Goal: Task Accomplishment & Management: Use online tool/utility

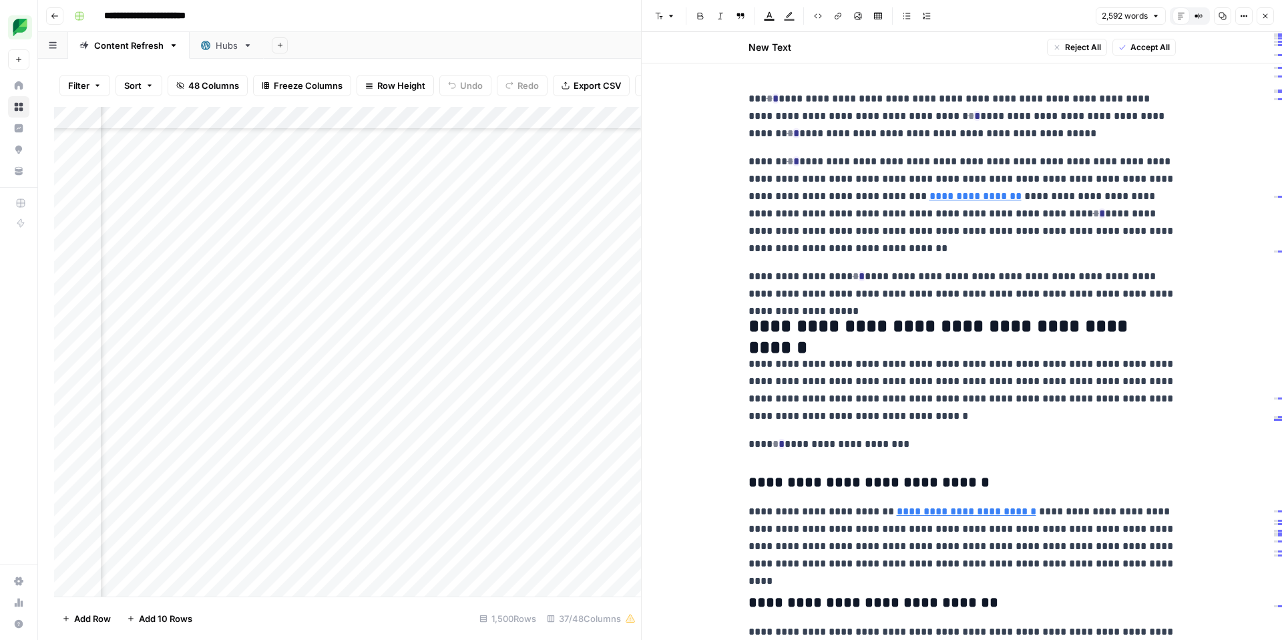
scroll to position [69, 1583]
click at [1262, 17] on icon "button" at bounding box center [1265, 16] width 8 height 8
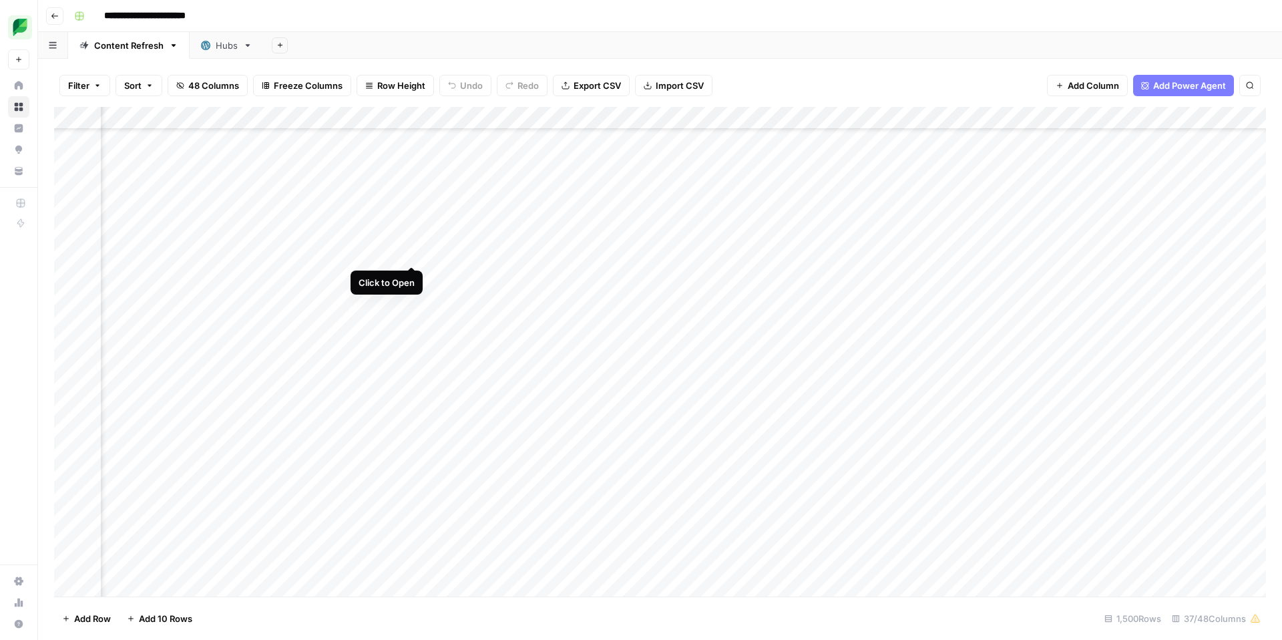
click at [413, 250] on div "Add Column" at bounding box center [660, 351] width 1212 height 489
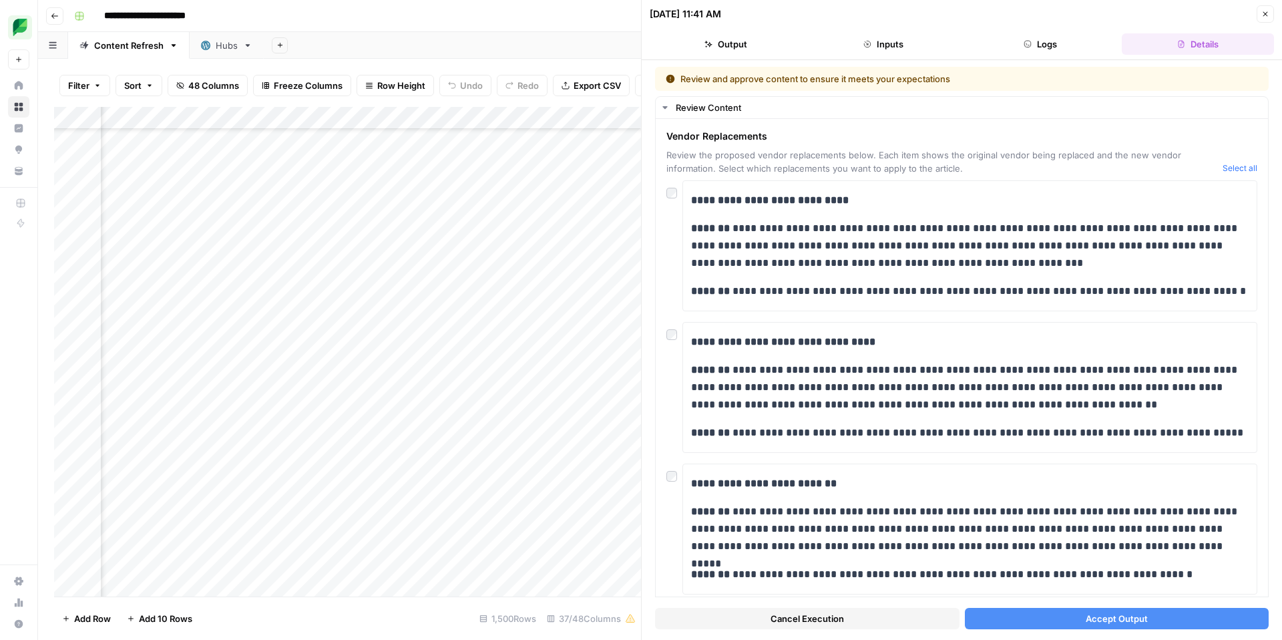
click at [1265, 19] on button "Close" at bounding box center [1264, 13] width 17 height 17
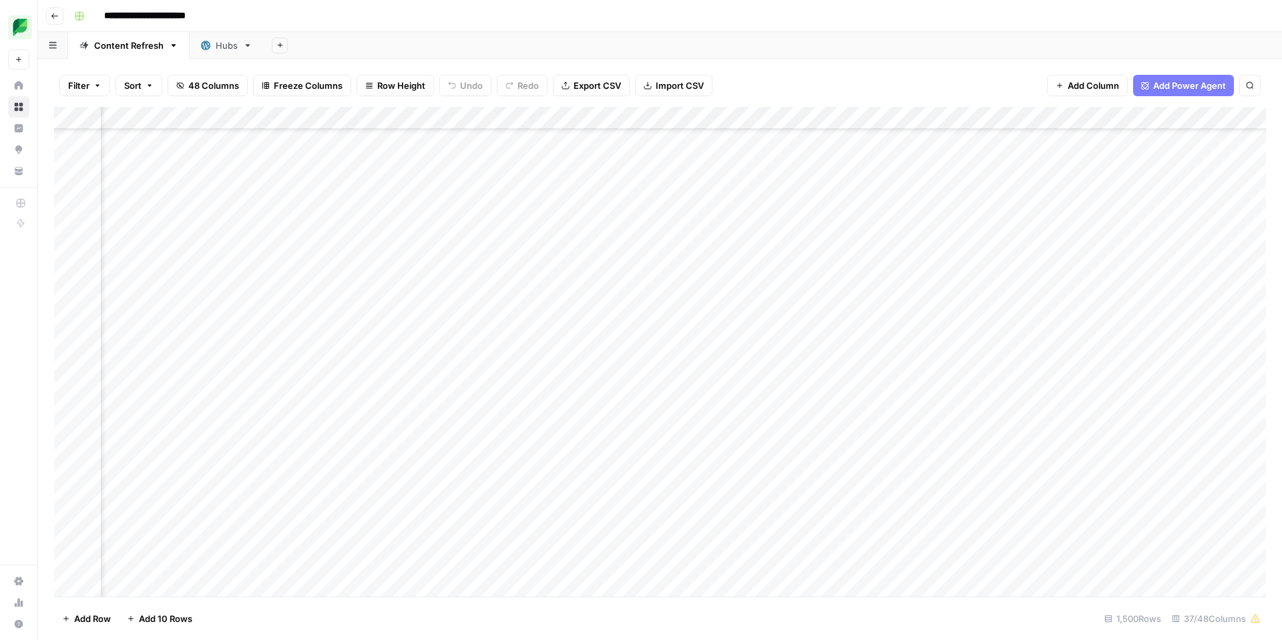
scroll to position [132, 1583]
click at [246, 425] on div "Add Column" at bounding box center [660, 351] width 1212 height 489
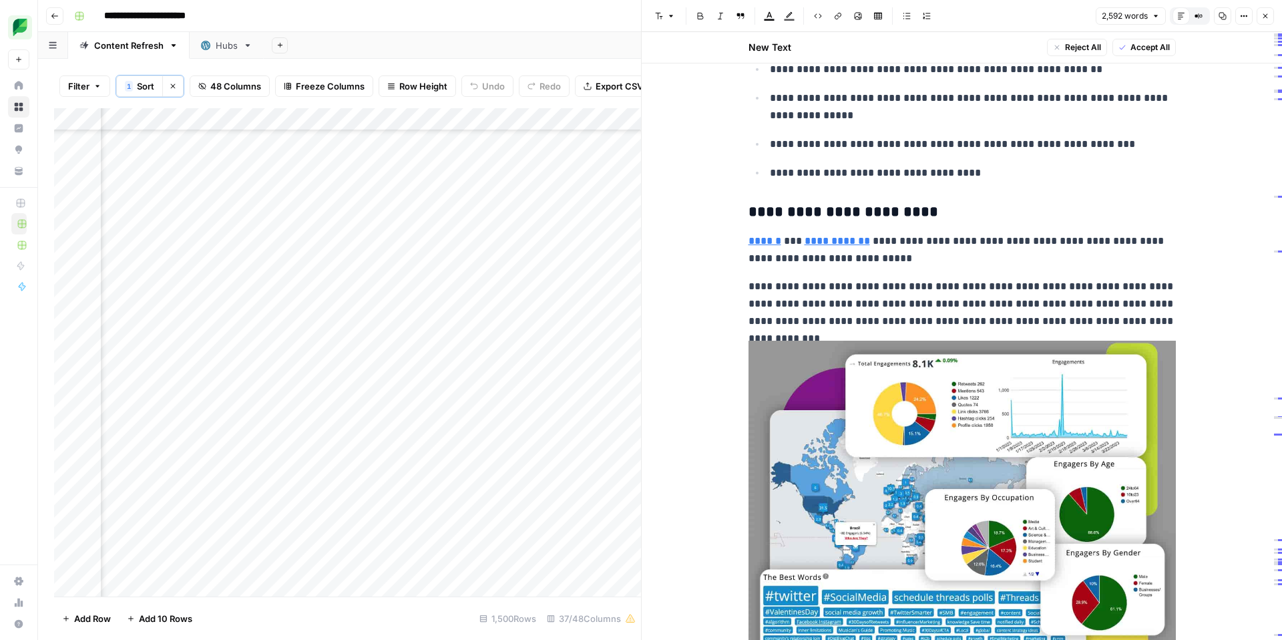
scroll to position [4735, 0]
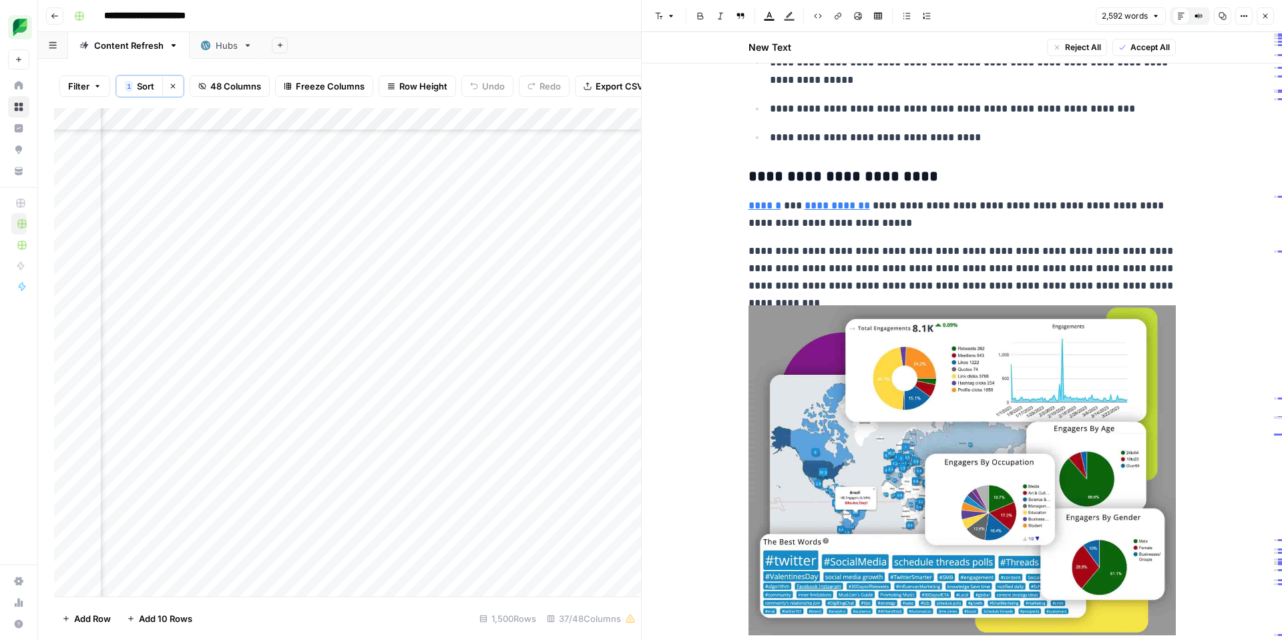
click at [440, 359] on div "Add Column" at bounding box center [347, 352] width 587 height 488
click at [492, 312] on div "Add Column" at bounding box center [347, 352] width 587 height 488
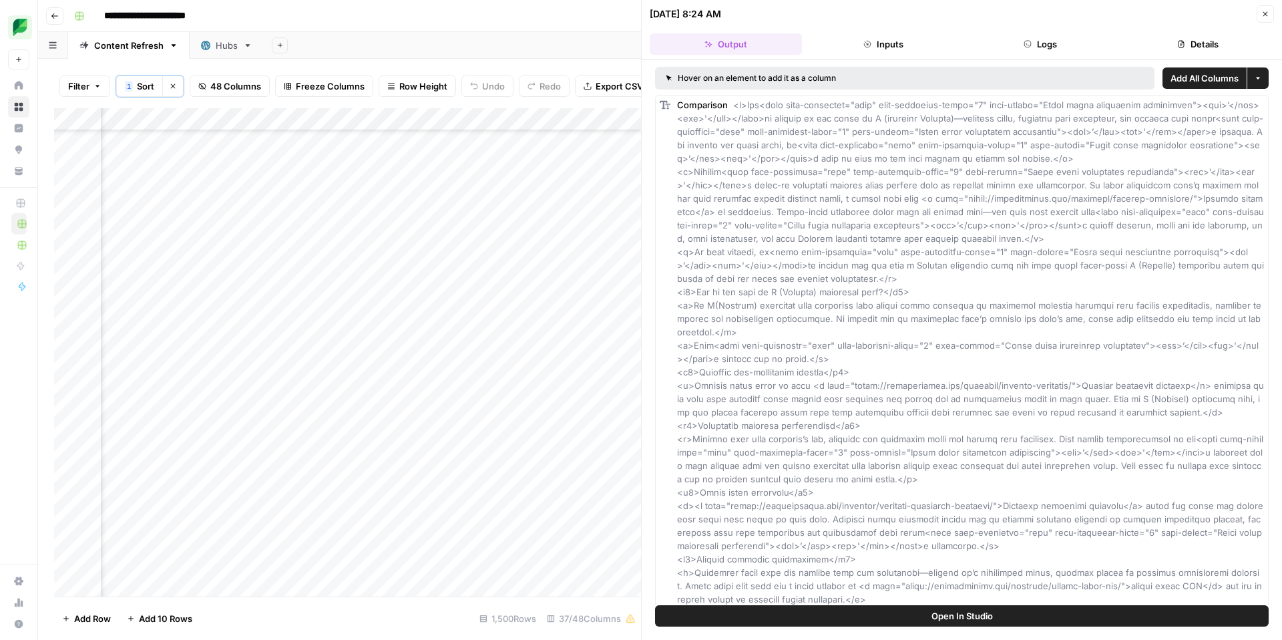
click at [860, 43] on button "Inputs" at bounding box center [883, 43] width 152 height 21
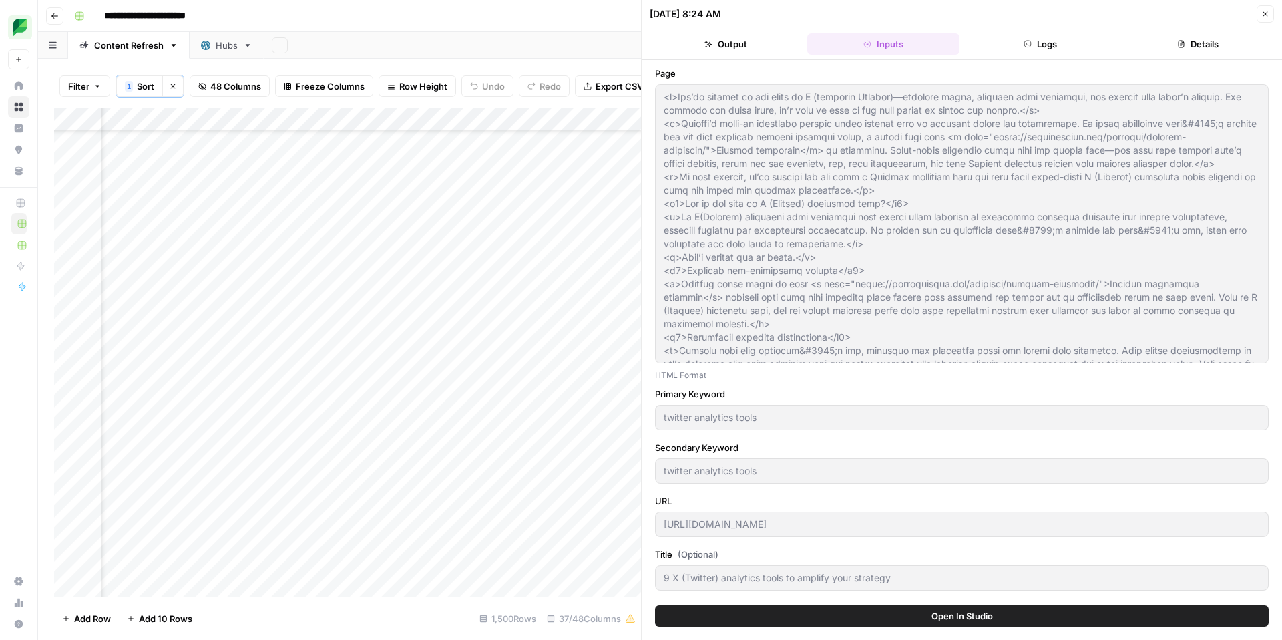
click at [1050, 46] on button "Logs" at bounding box center [1041, 43] width 152 height 21
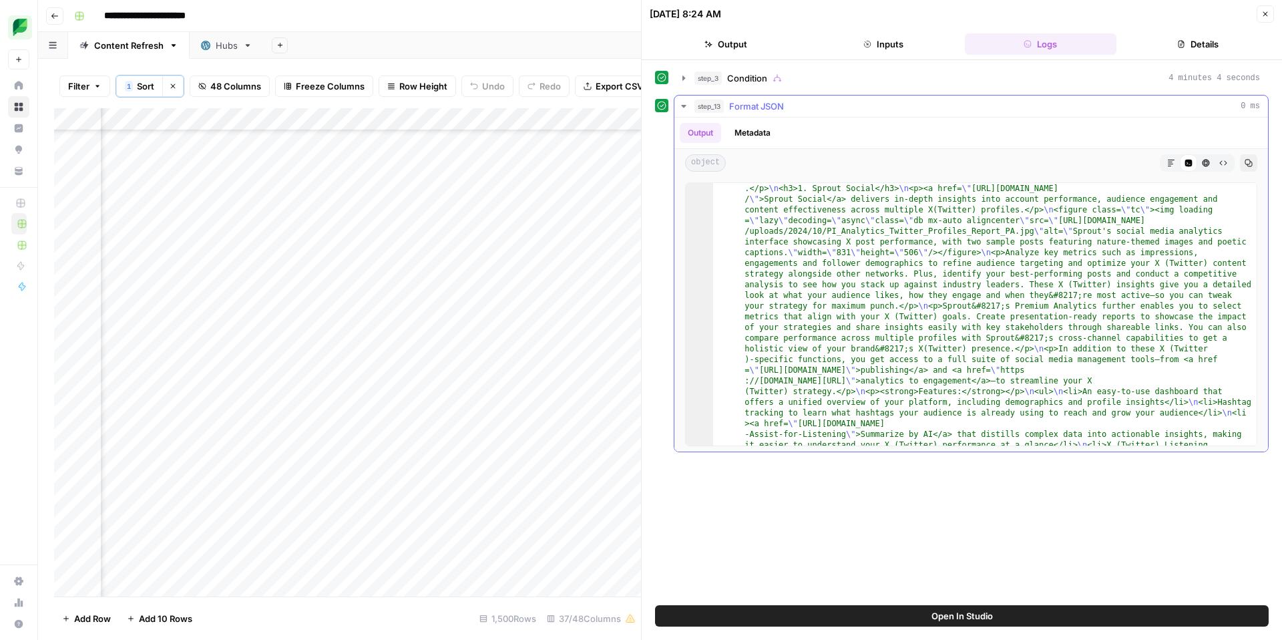
scroll to position [3365, 0]
click at [1269, 15] on button "Close" at bounding box center [1264, 13] width 17 height 17
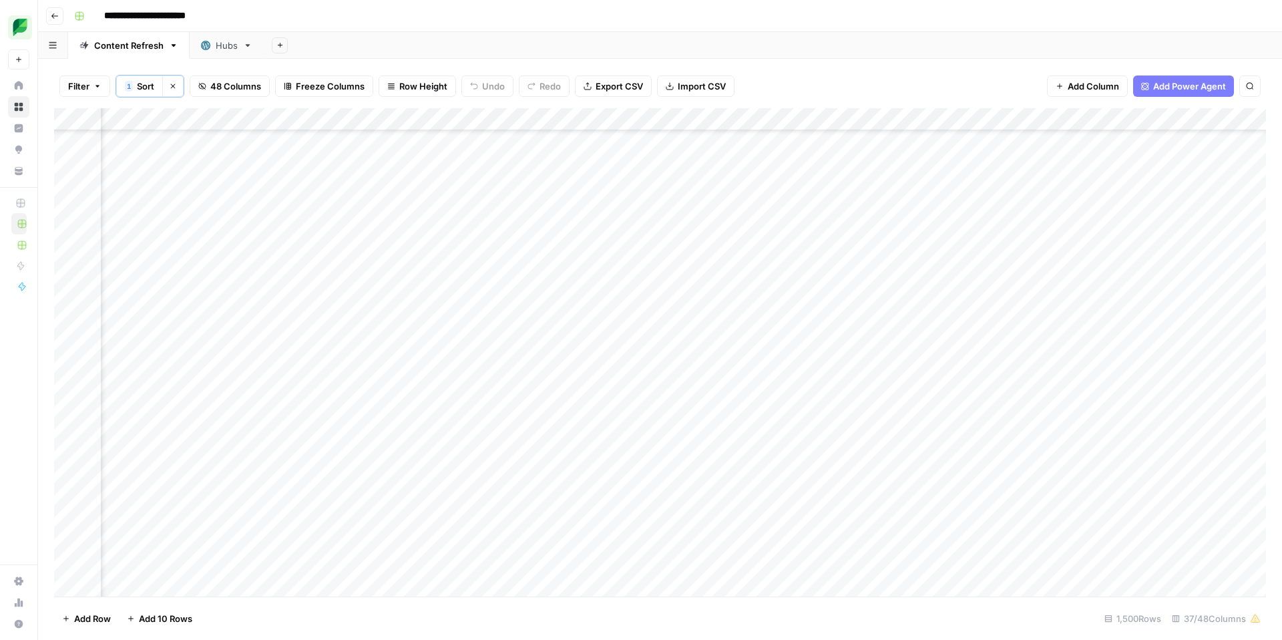
click at [746, 312] on div "Add Column" at bounding box center [660, 352] width 1212 height 488
click at [747, 314] on div "Add Column" at bounding box center [660, 352] width 1212 height 488
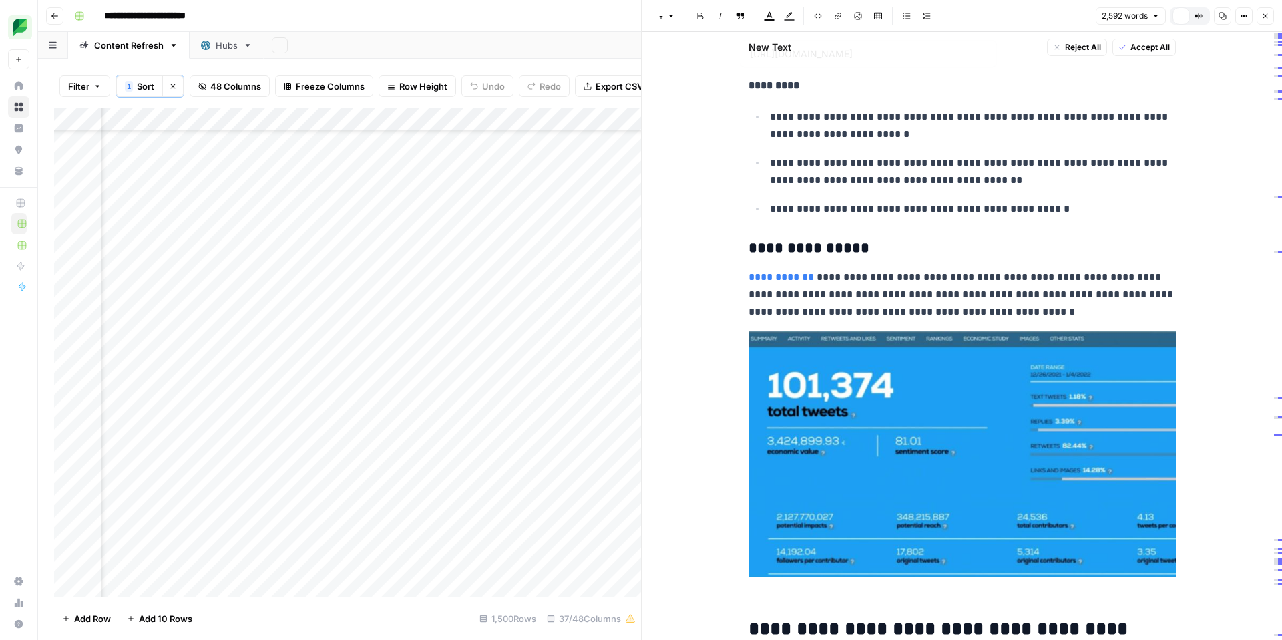
scroll to position [6742, 0]
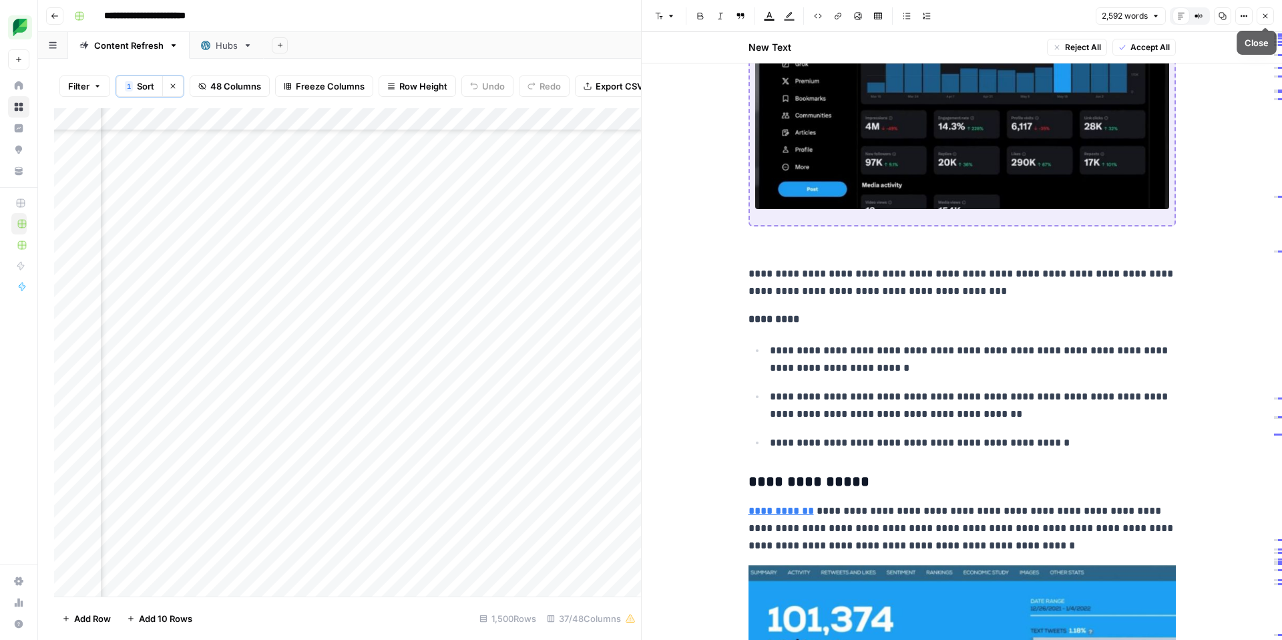
click at [1265, 14] on icon "button" at bounding box center [1265, 16] width 8 height 8
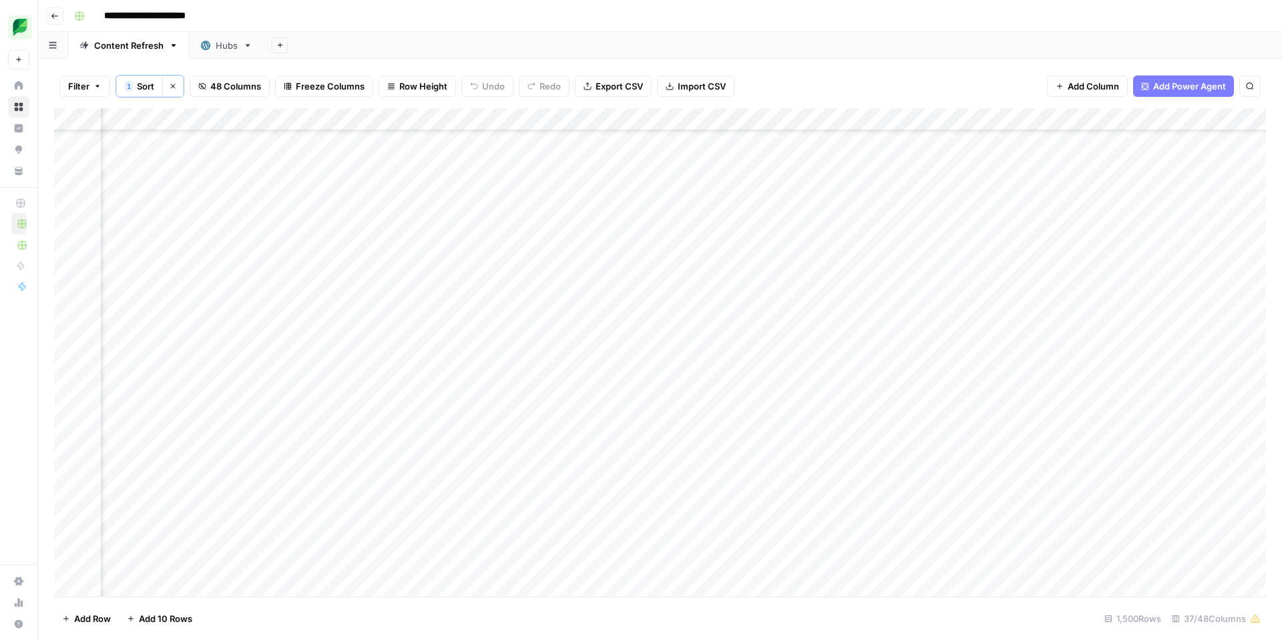
click at [256, 338] on div "Add Column" at bounding box center [660, 352] width 1212 height 488
click at [1128, 311] on div "Add Column" at bounding box center [660, 352] width 1212 height 488
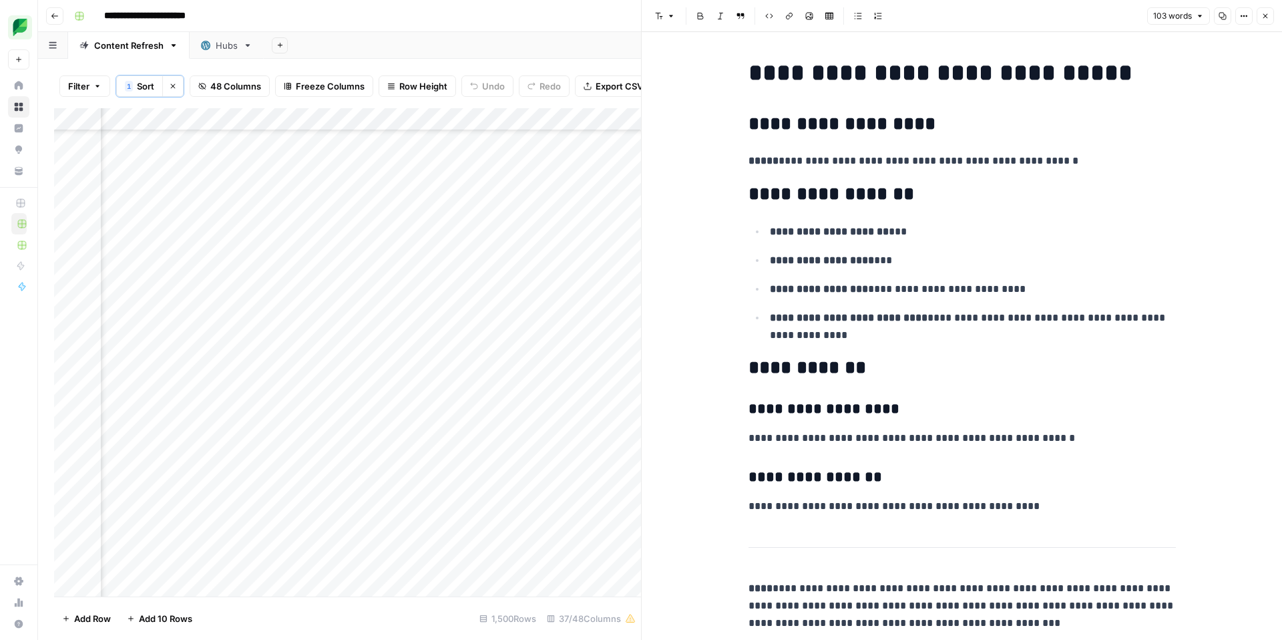
click at [1264, 17] on icon "button" at bounding box center [1265, 16] width 5 height 5
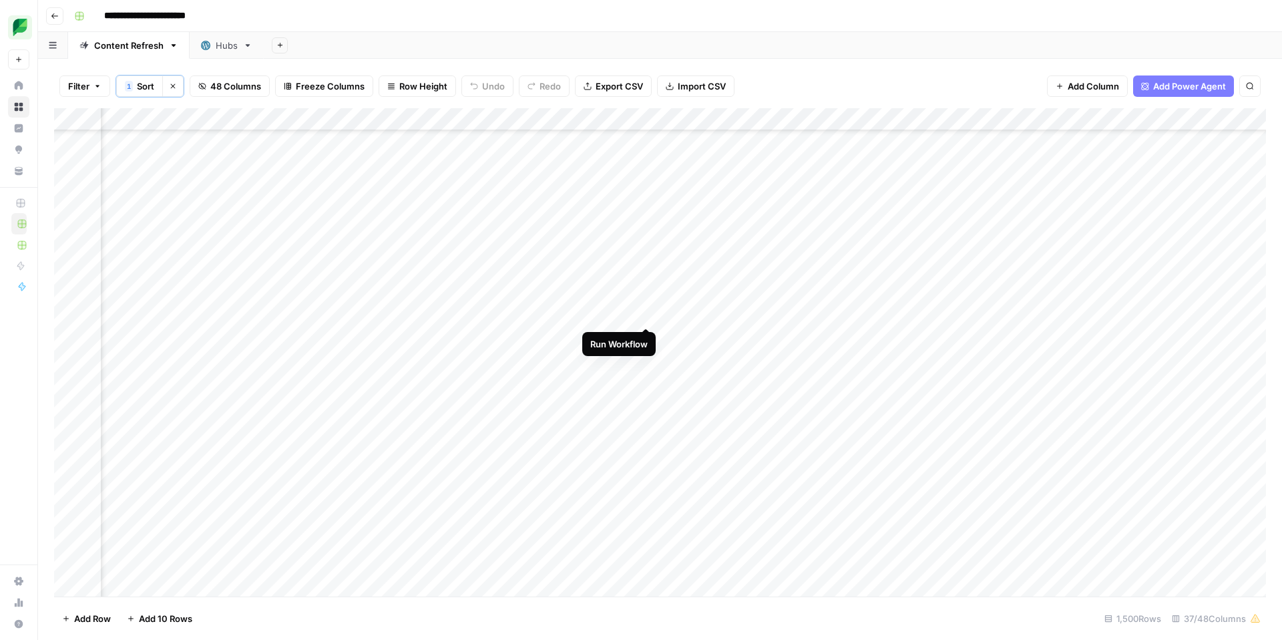
click at [647, 312] on div "Add Column" at bounding box center [660, 352] width 1212 height 488
click at [648, 314] on div "Add Column" at bounding box center [660, 352] width 1212 height 488
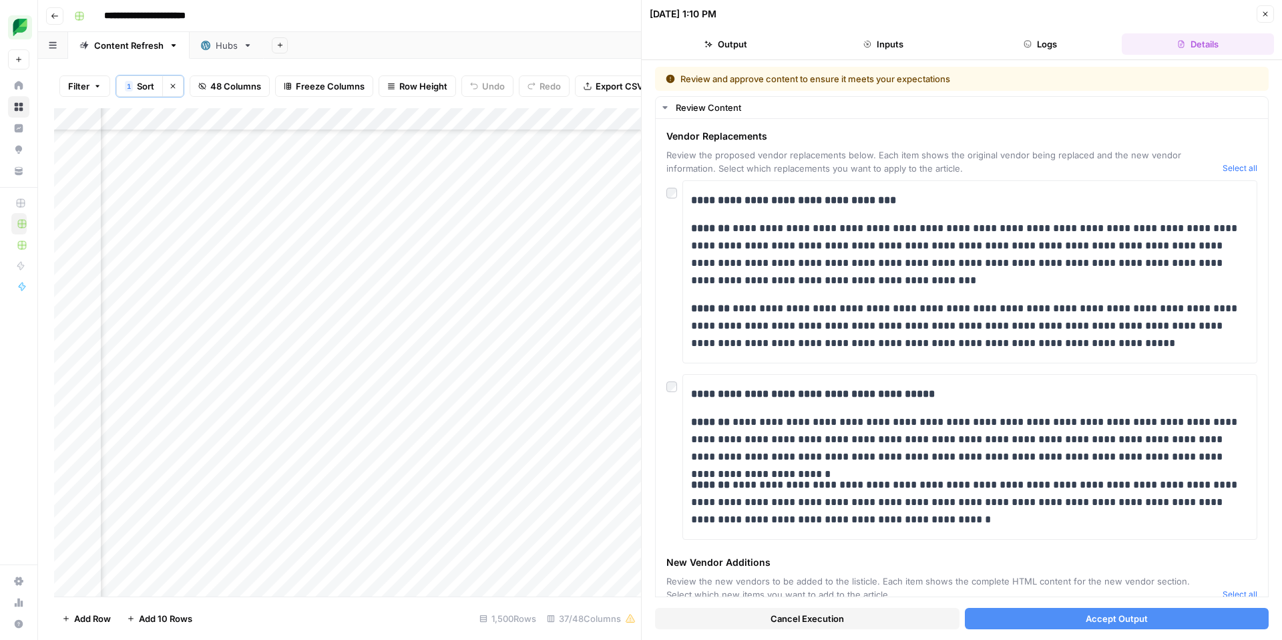
click at [1151, 620] on button "Accept Output" at bounding box center [1117, 618] width 304 height 21
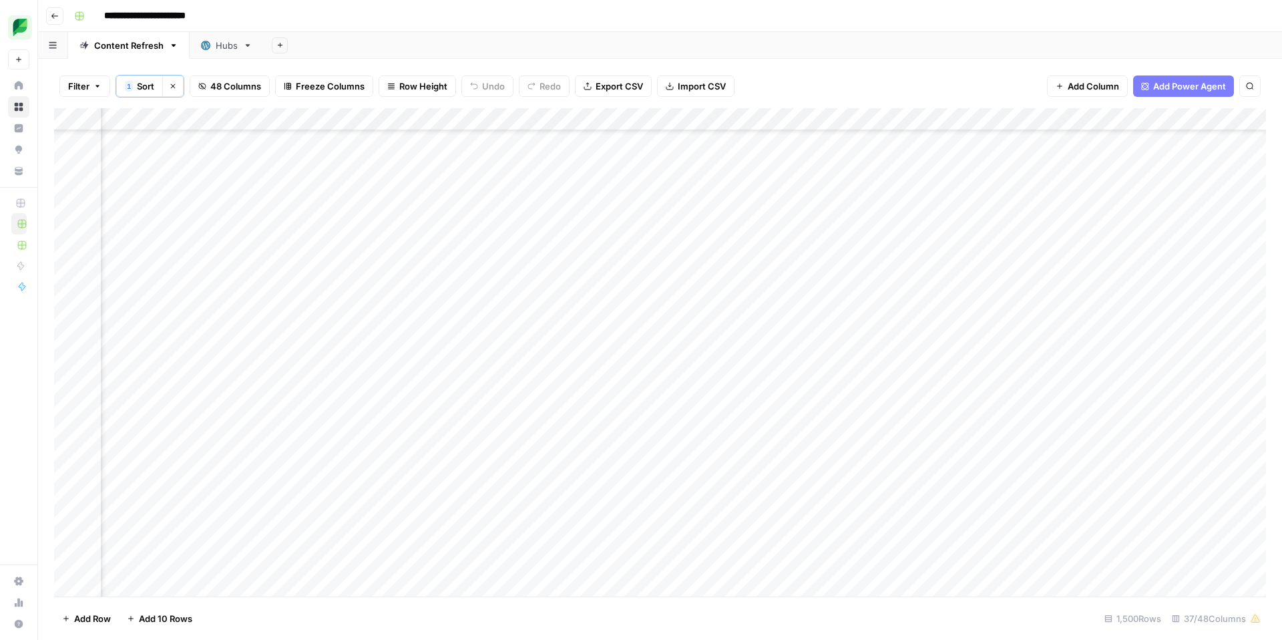
click at [868, 312] on div "Add Column" at bounding box center [660, 352] width 1212 height 488
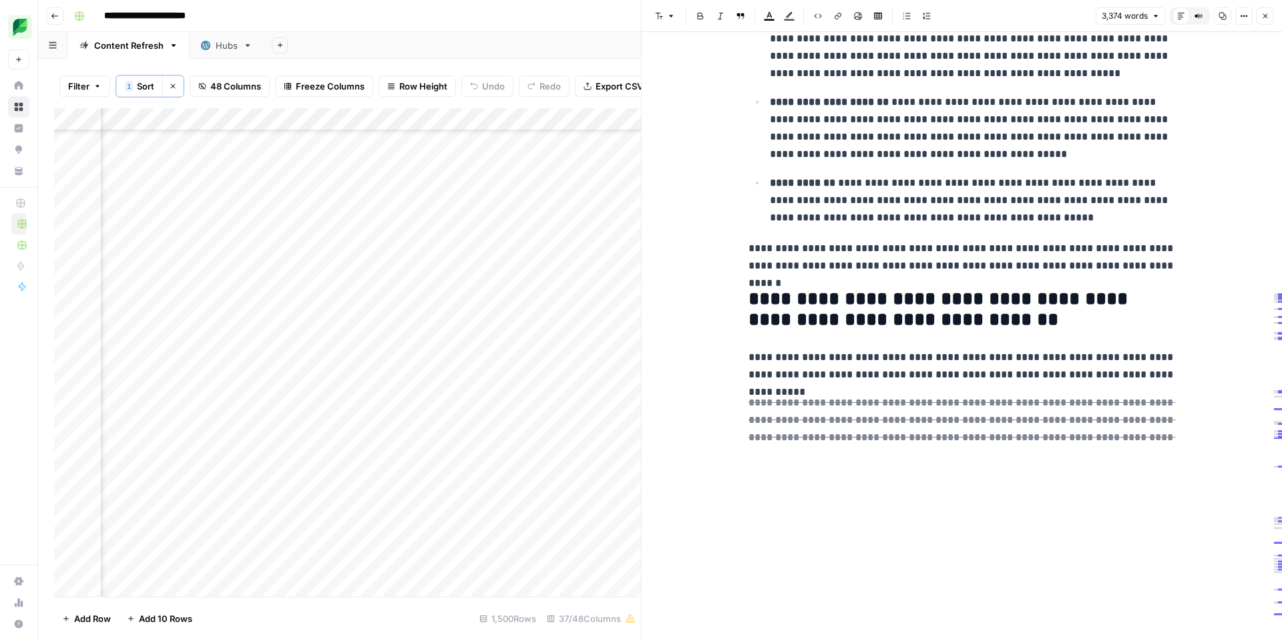
scroll to position [147, 0]
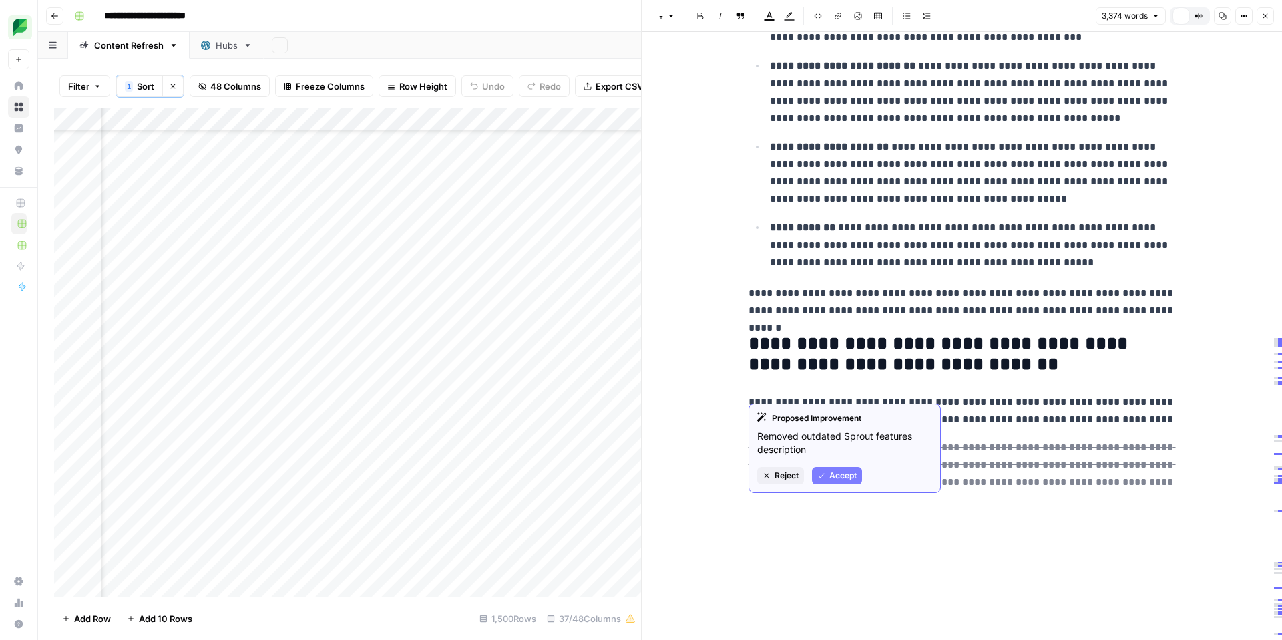
click at [786, 474] on span "Reject" at bounding box center [786, 475] width 24 height 12
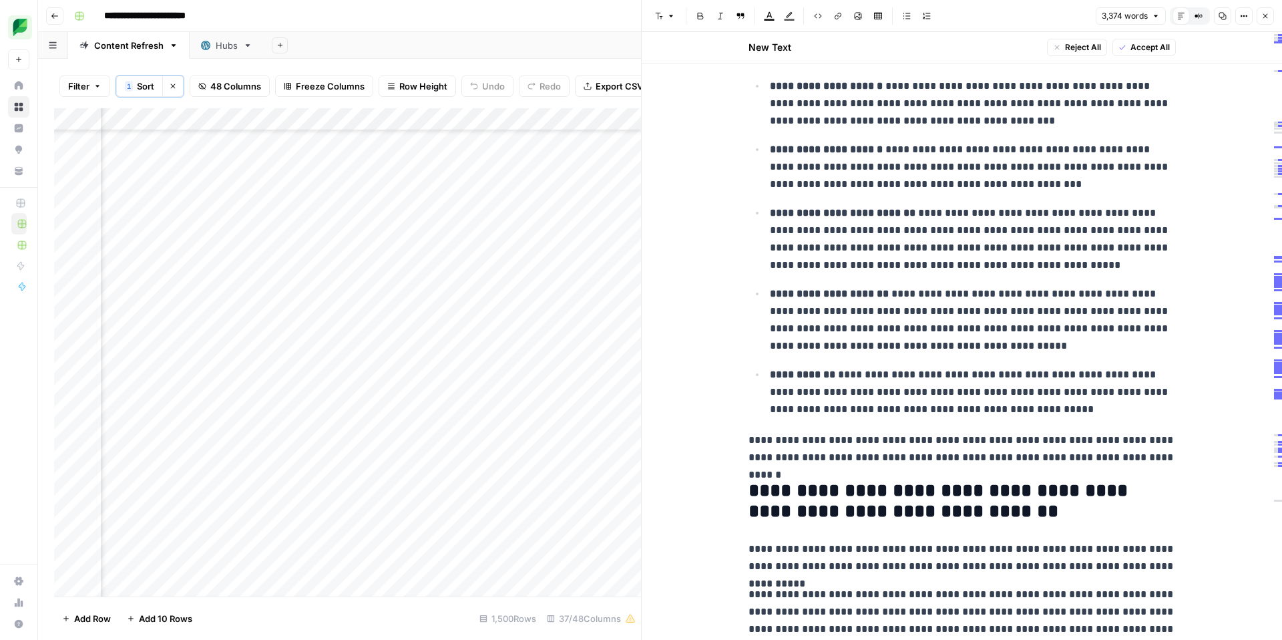
scroll to position [0, 0]
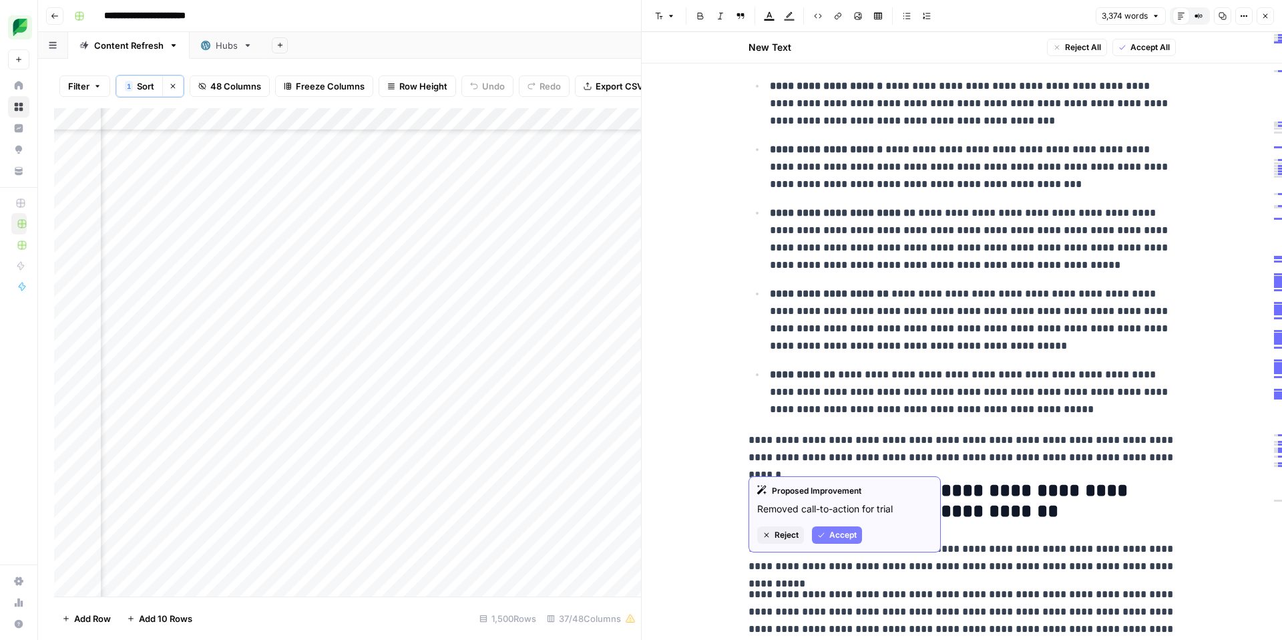
click at [788, 533] on span "Reject" at bounding box center [786, 535] width 24 height 12
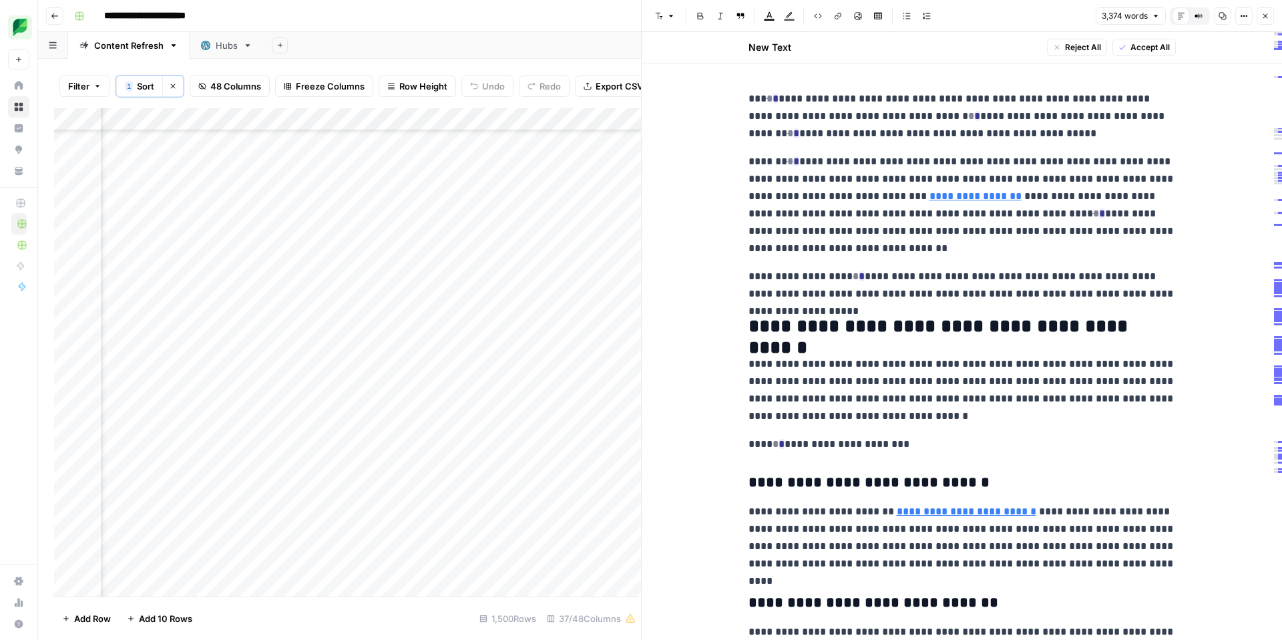
click at [1156, 48] on span "Accept All" at bounding box center [1149, 47] width 39 height 12
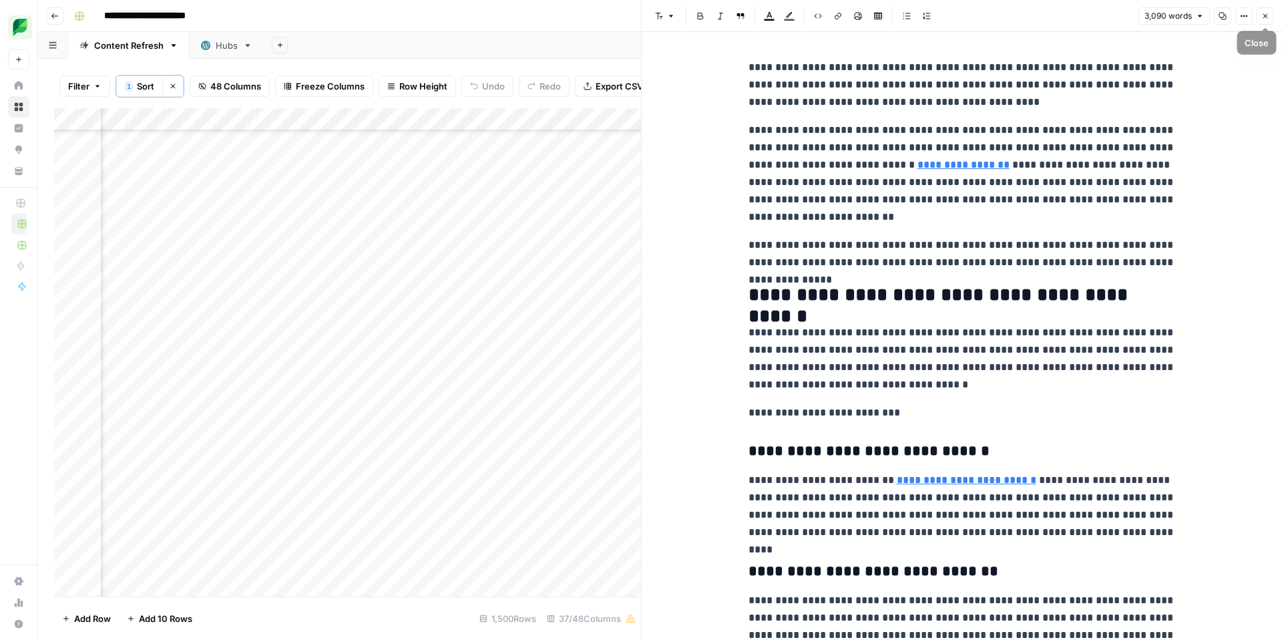
click at [1260, 16] on button "Close" at bounding box center [1264, 15] width 17 height 17
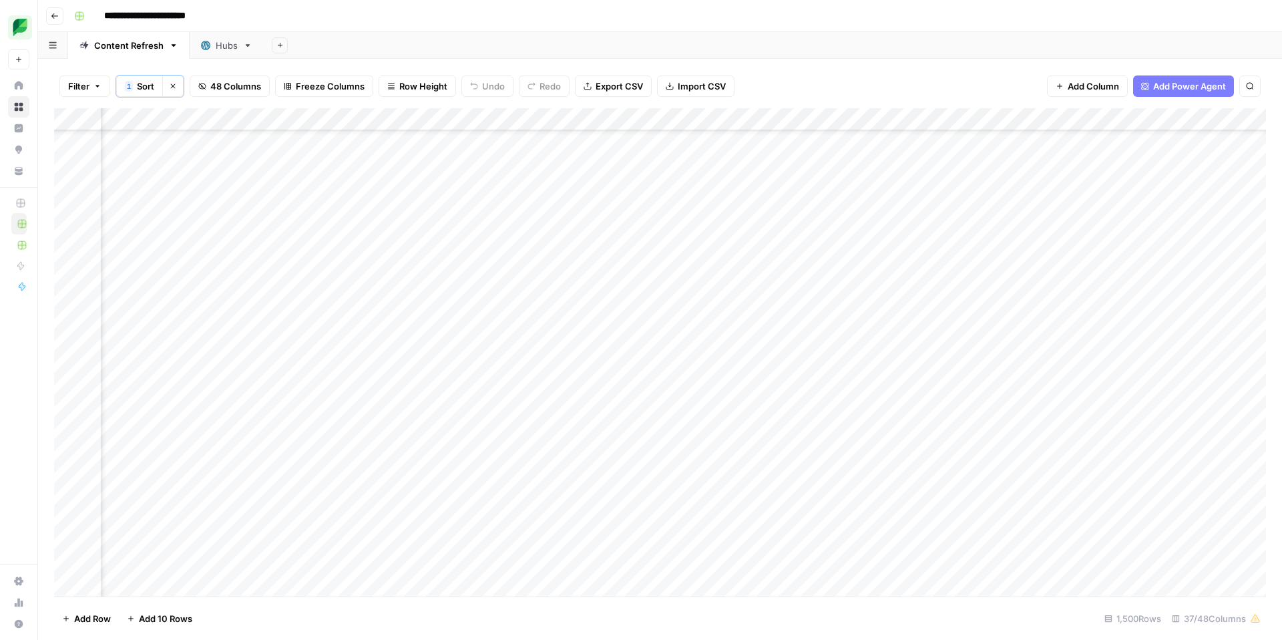
click at [1007, 311] on div "Add Column" at bounding box center [660, 352] width 1212 height 488
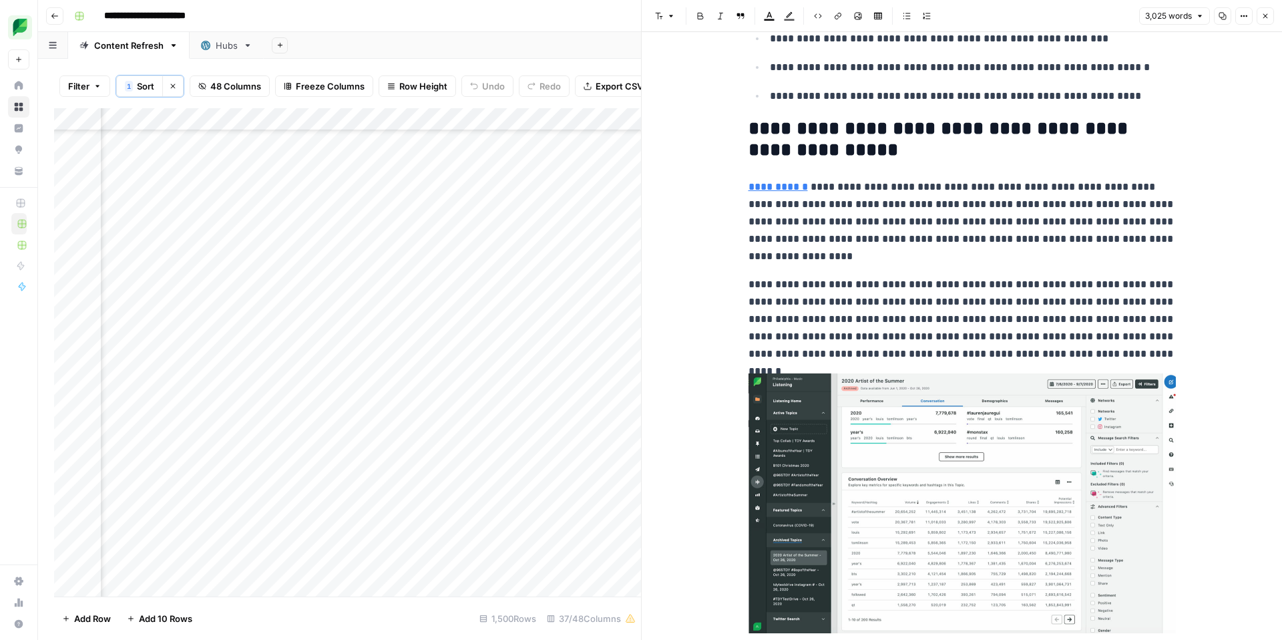
scroll to position [9988, 0]
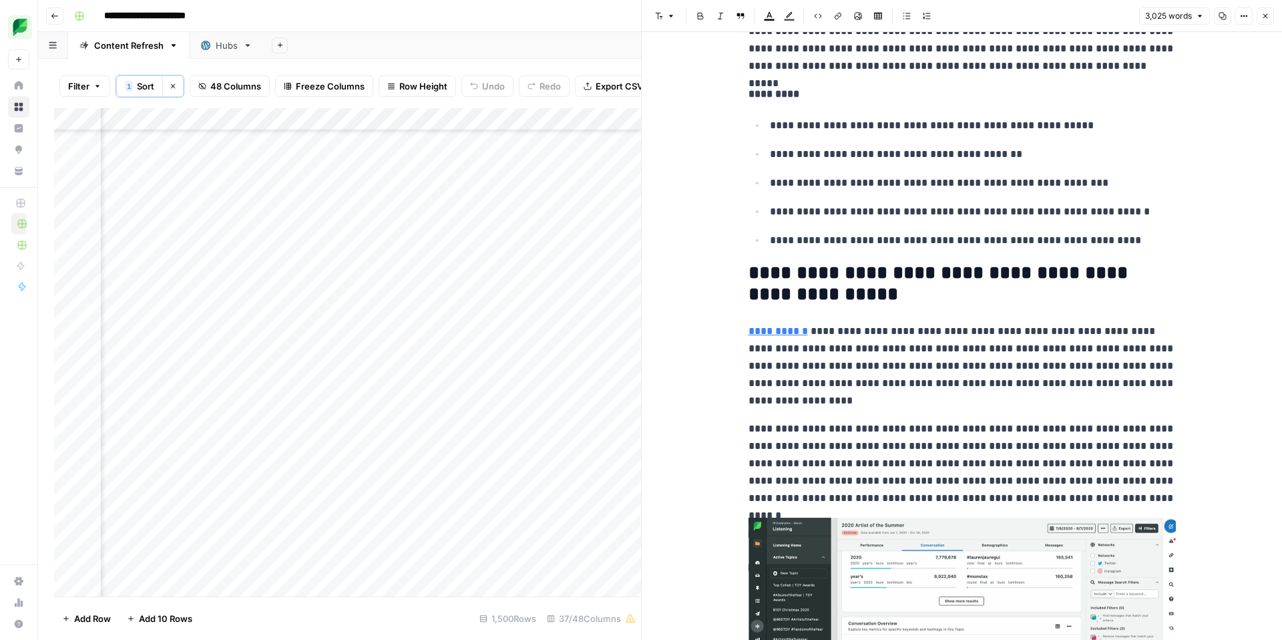
click at [1267, 15] on icon "button" at bounding box center [1265, 16] width 8 height 8
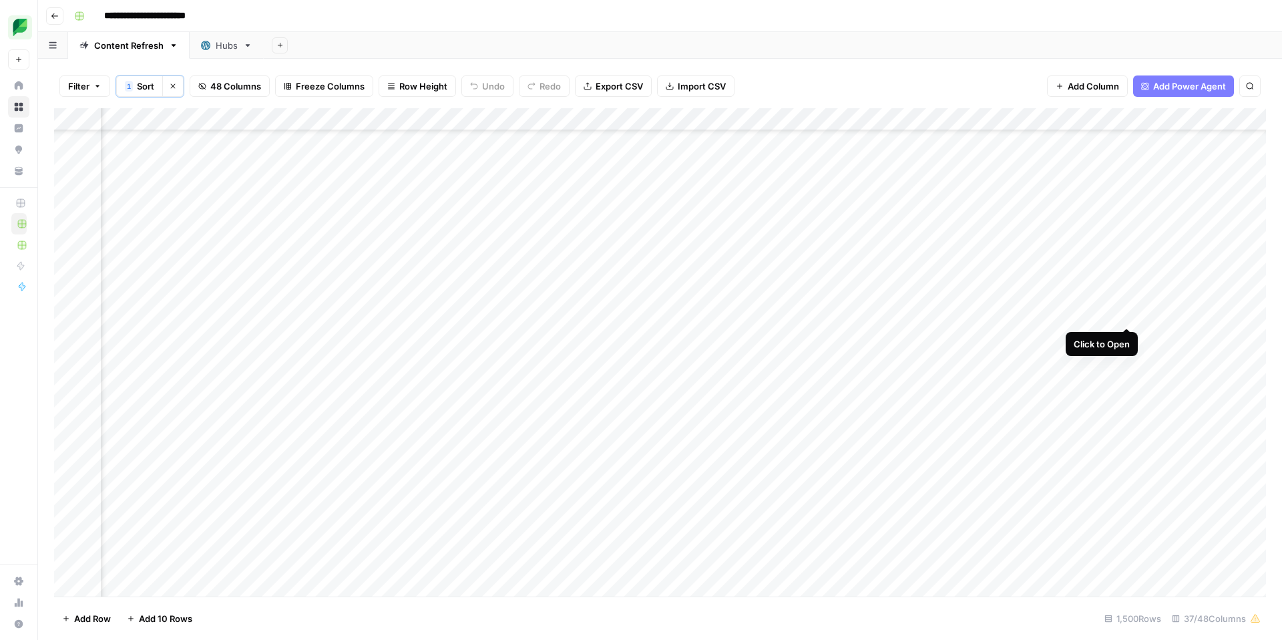
click at [1126, 312] on div "Add Column" at bounding box center [660, 352] width 1212 height 488
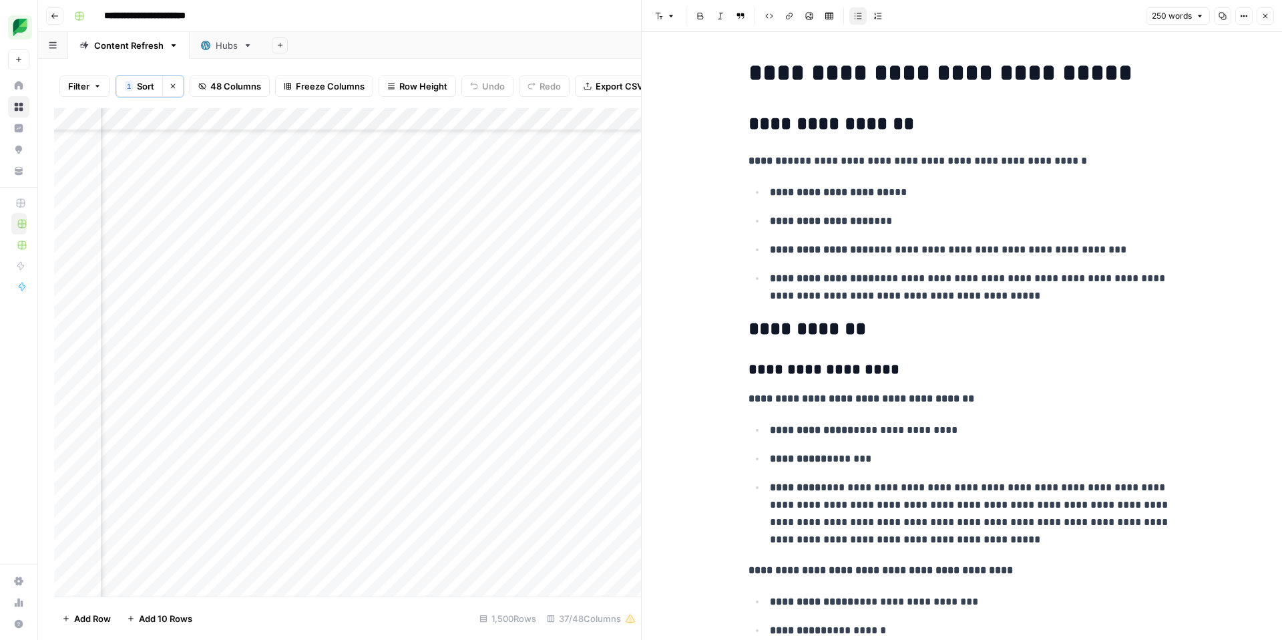
click at [1270, 16] on button "Close" at bounding box center [1264, 15] width 17 height 17
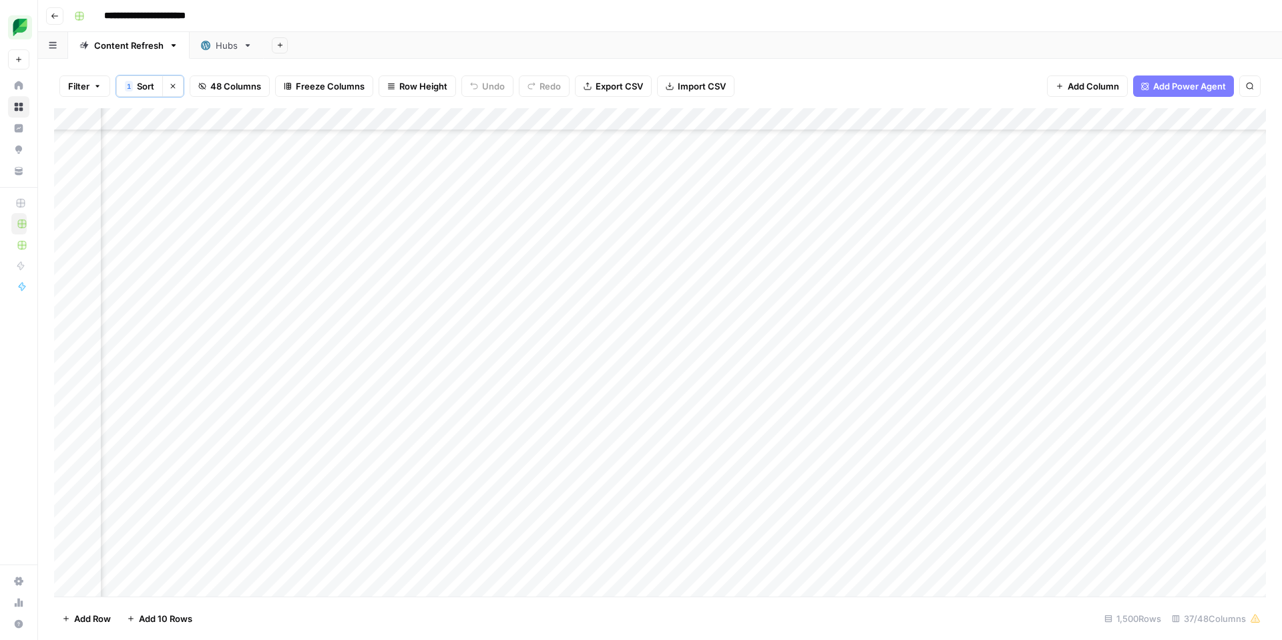
scroll to position [30856, 1349]
click at [1210, 338] on div "Add Column" at bounding box center [660, 352] width 1212 height 488
click at [917, 312] on div "Add Column" at bounding box center [660, 352] width 1212 height 488
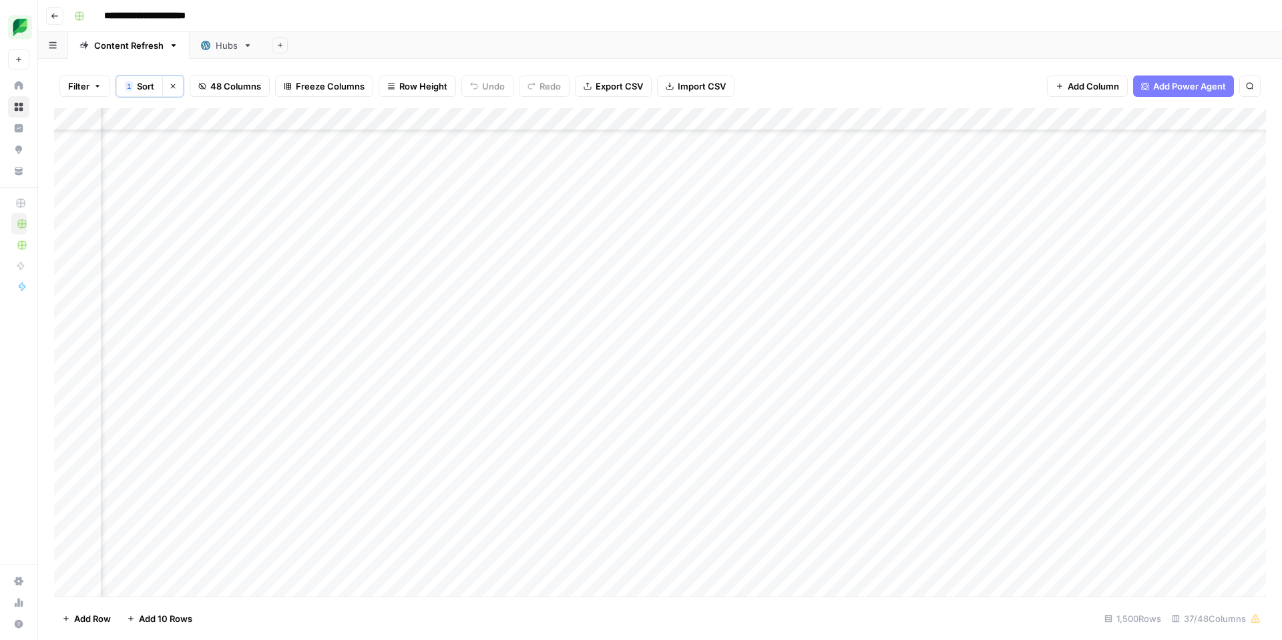
click at [276, 314] on div "Add Column" at bounding box center [660, 352] width 1212 height 488
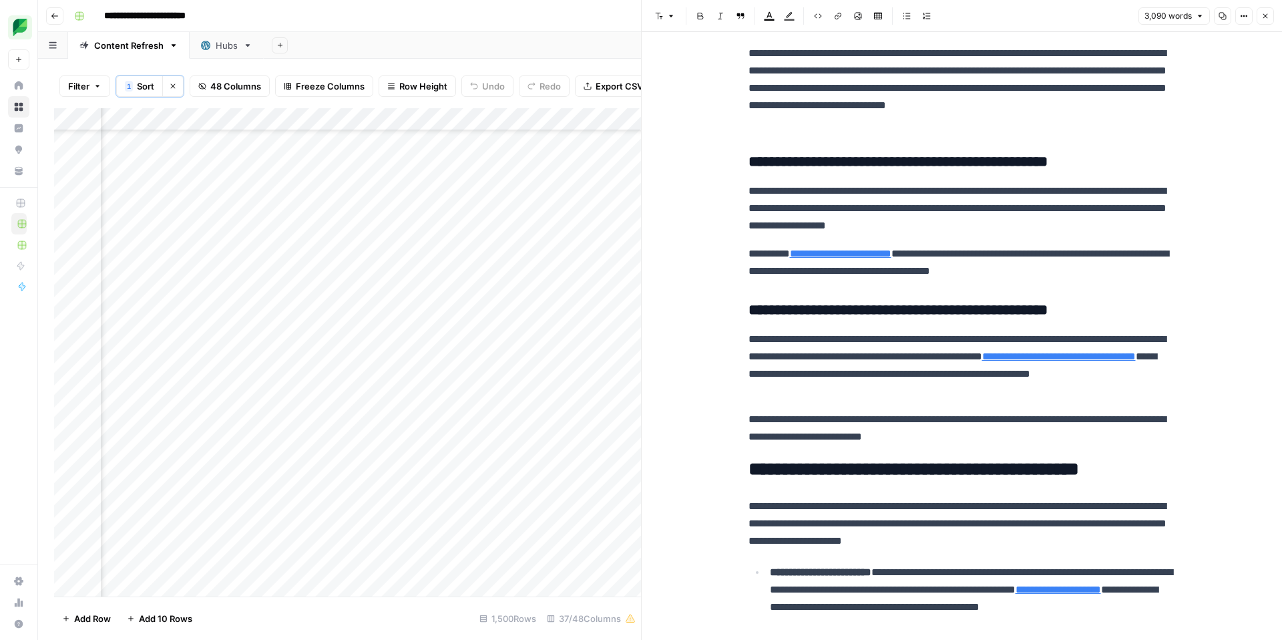
scroll to position [11966, 0]
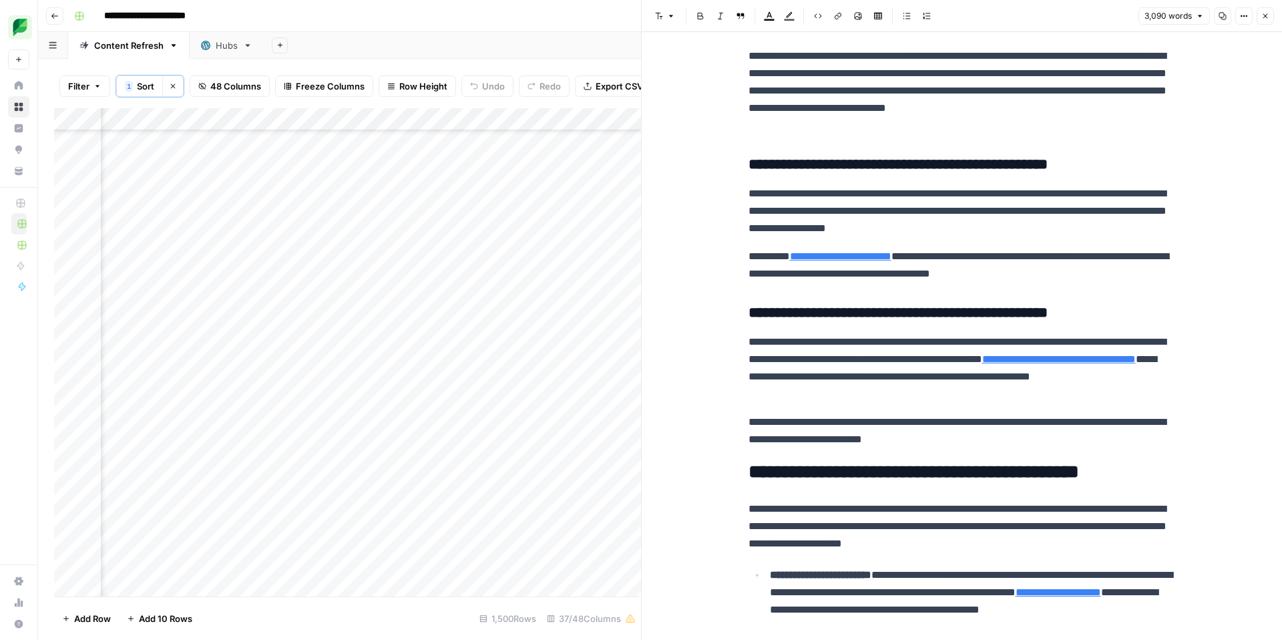
click at [1264, 15] on icon "button" at bounding box center [1265, 16] width 8 height 8
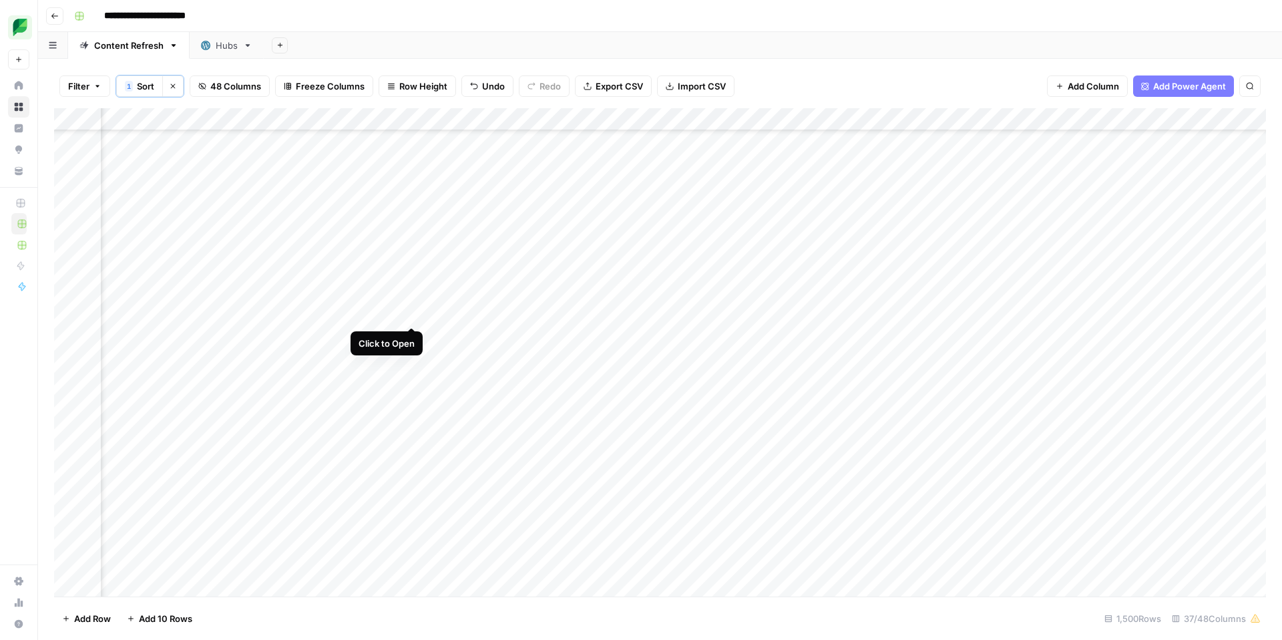
click at [410, 311] on div "Add Column" at bounding box center [660, 352] width 1212 height 488
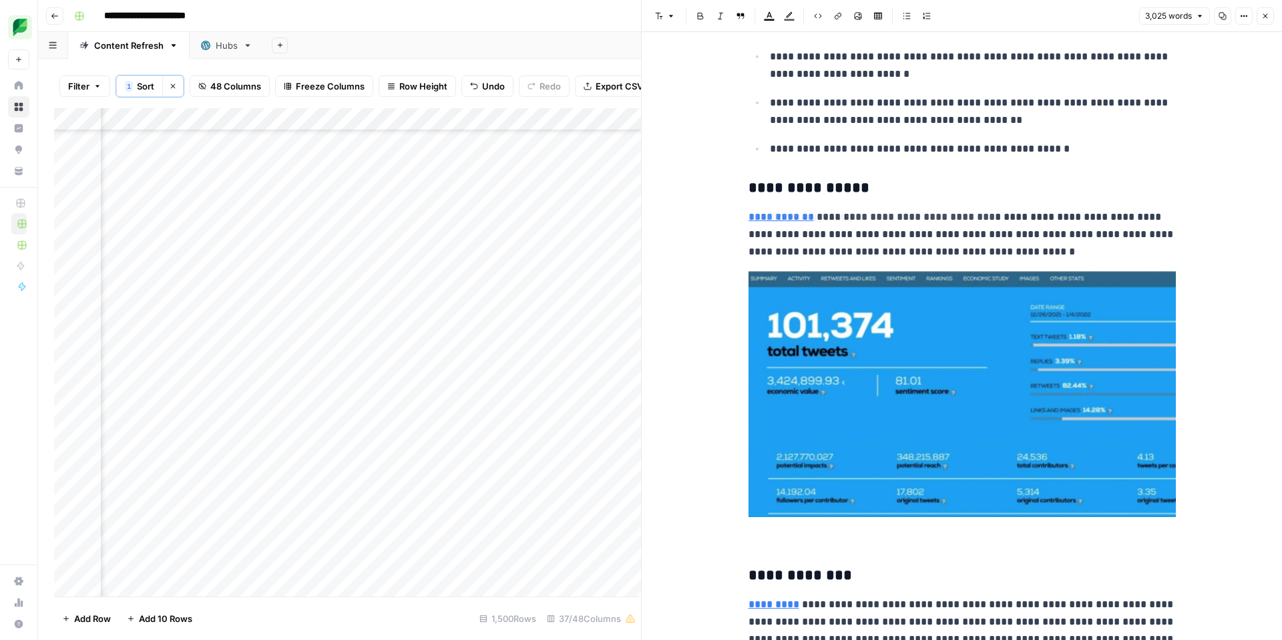
type input "https://www.tweetbinder.com/blog/twitter-hashtag-tracker/"
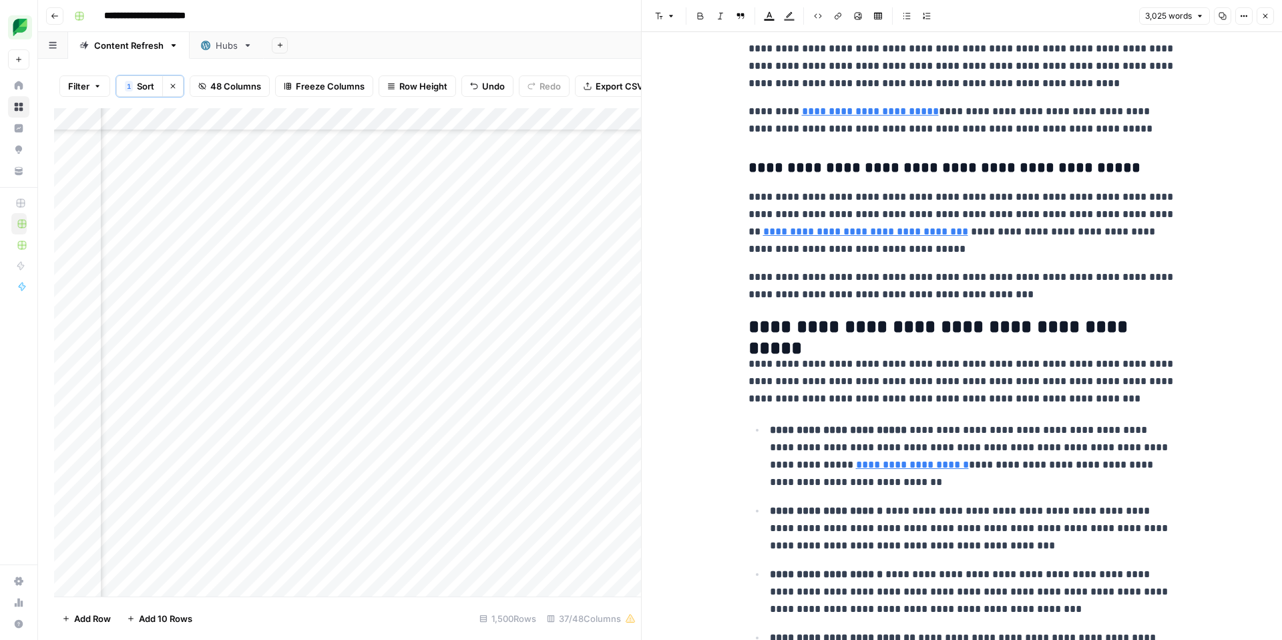
scroll to position [11996, 0]
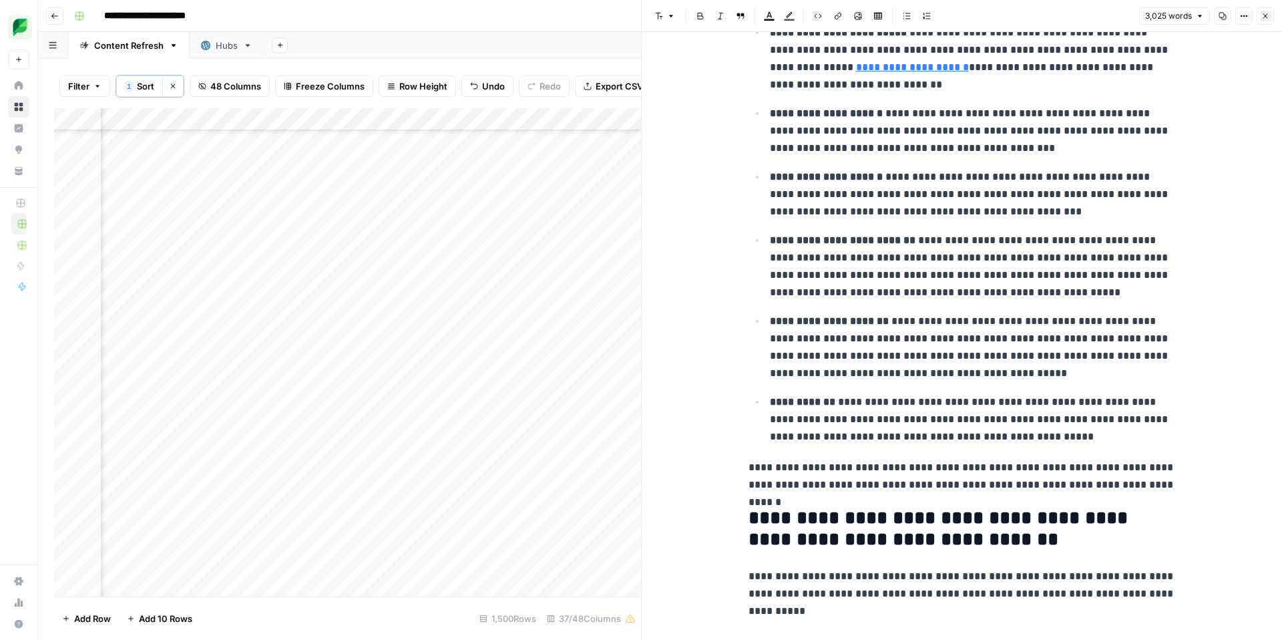
drag, startPoint x: 1262, startPoint y: 14, endPoint x: 1221, endPoint y: 45, distance: 51.9
click at [1262, 14] on icon "button" at bounding box center [1265, 16] width 8 height 8
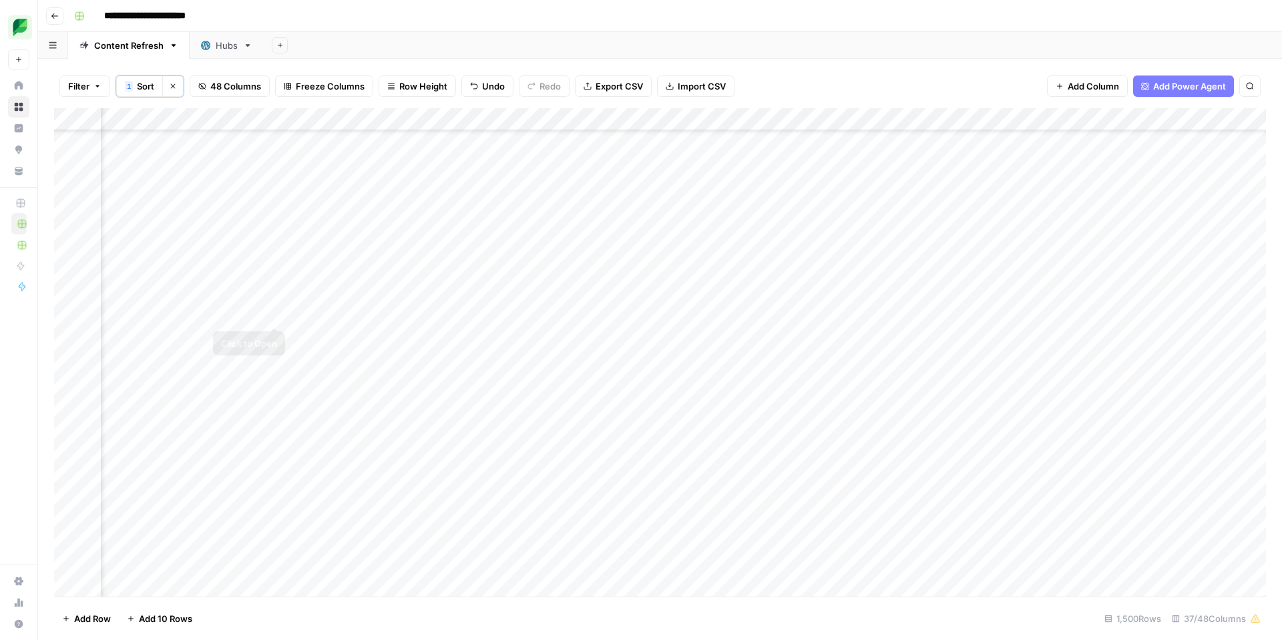
click at [275, 313] on div "Add Column" at bounding box center [660, 352] width 1212 height 488
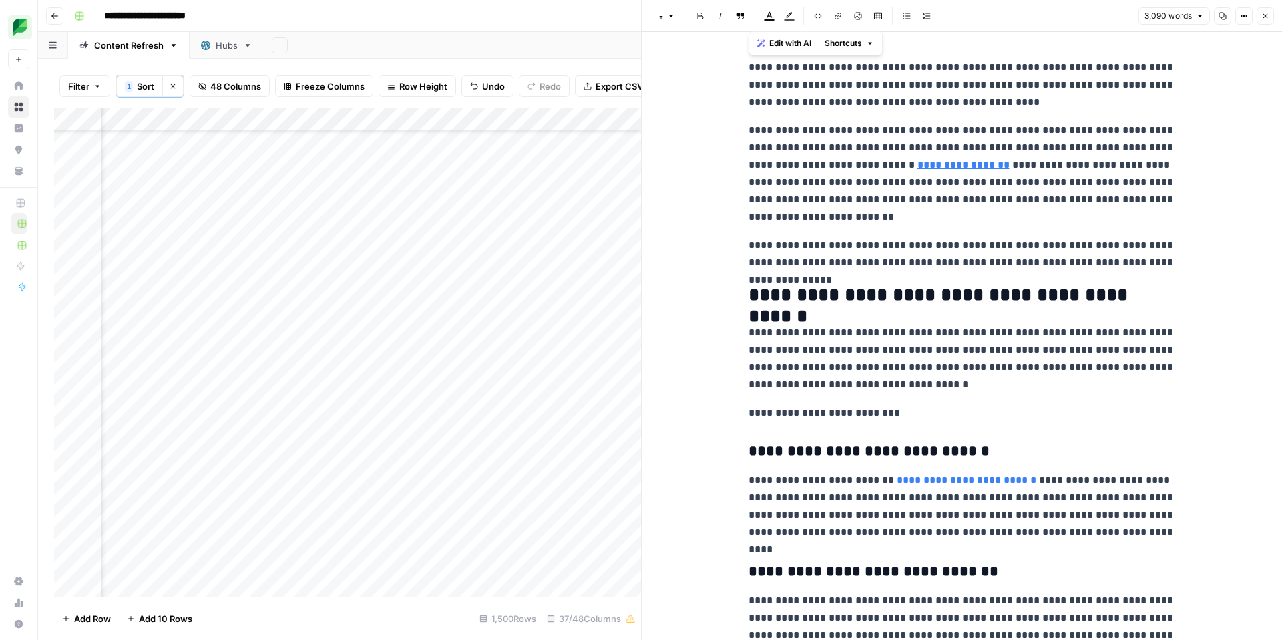
drag, startPoint x: 1027, startPoint y: 581, endPoint x: 741, endPoint y: 67, distance: 588.1
click at [1224, 15] on icon "button" at bounding box center [1222, 16] width 7 height 7
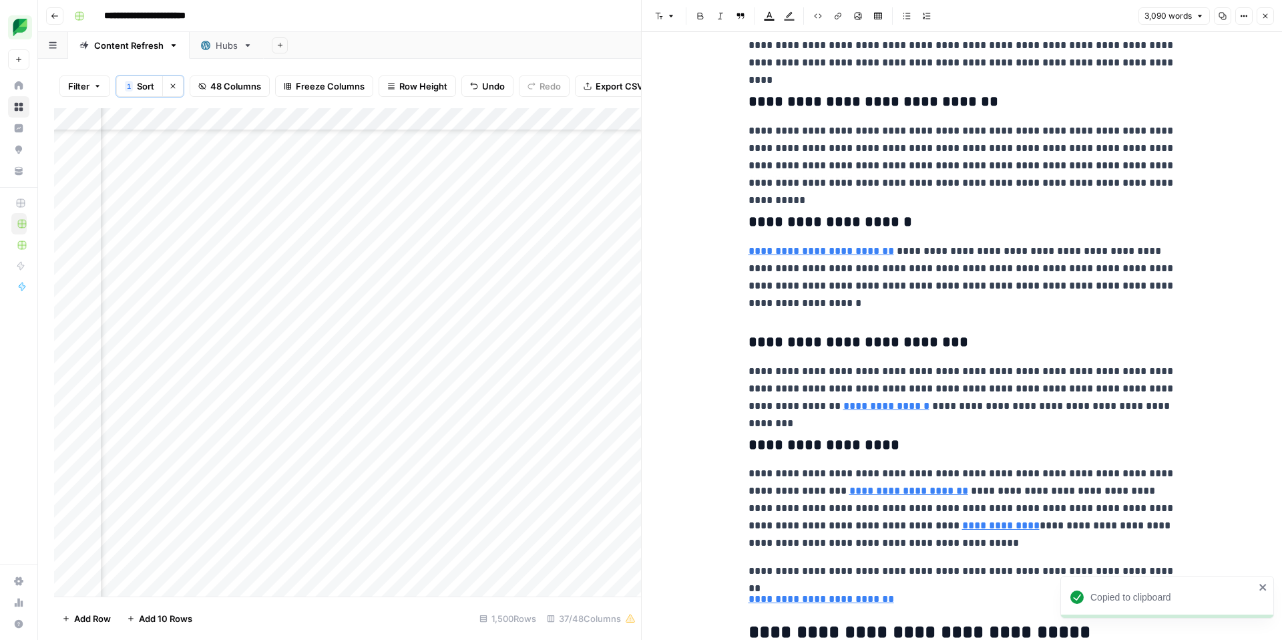
type input "https://sproutsocial.com/insights/social-media-roi/"
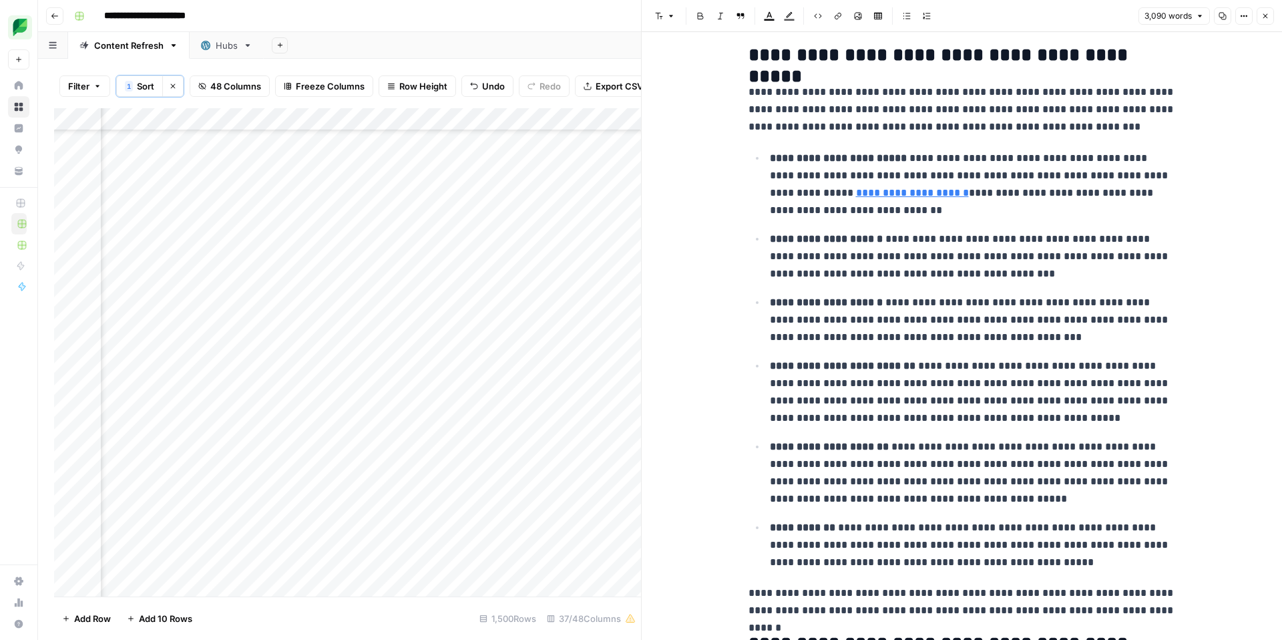
scroll to position [12599, 0]
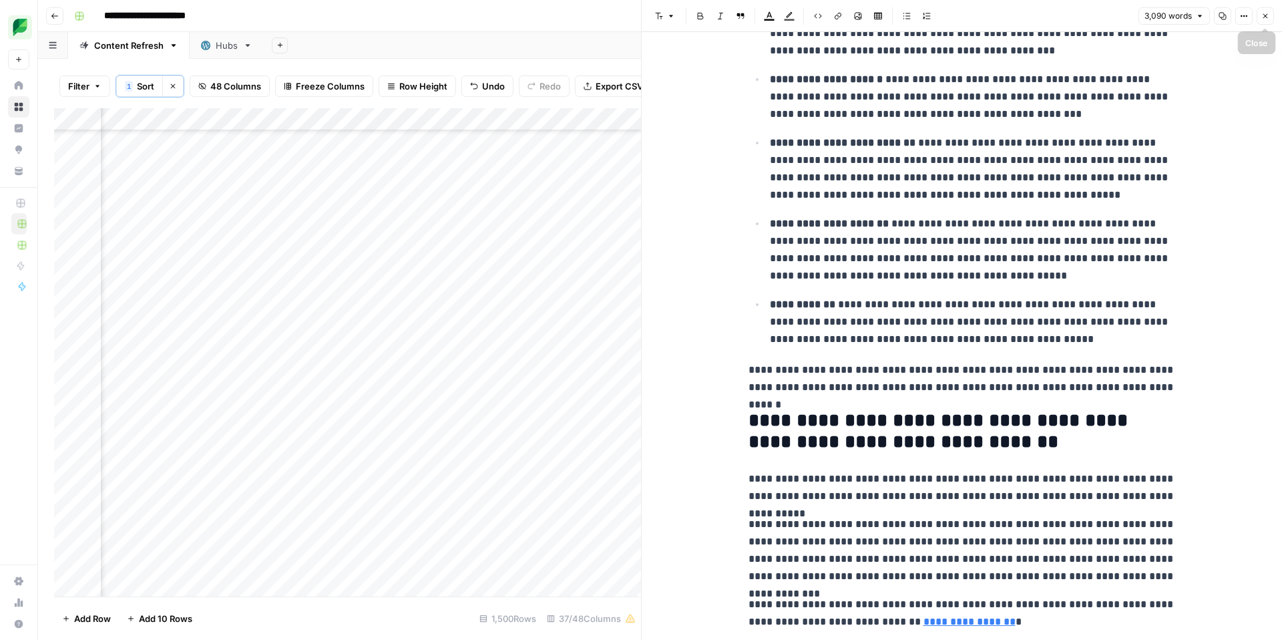
click at [1264, 17] on icon "button" at bounding box center [1265, 16] width 5 height 5
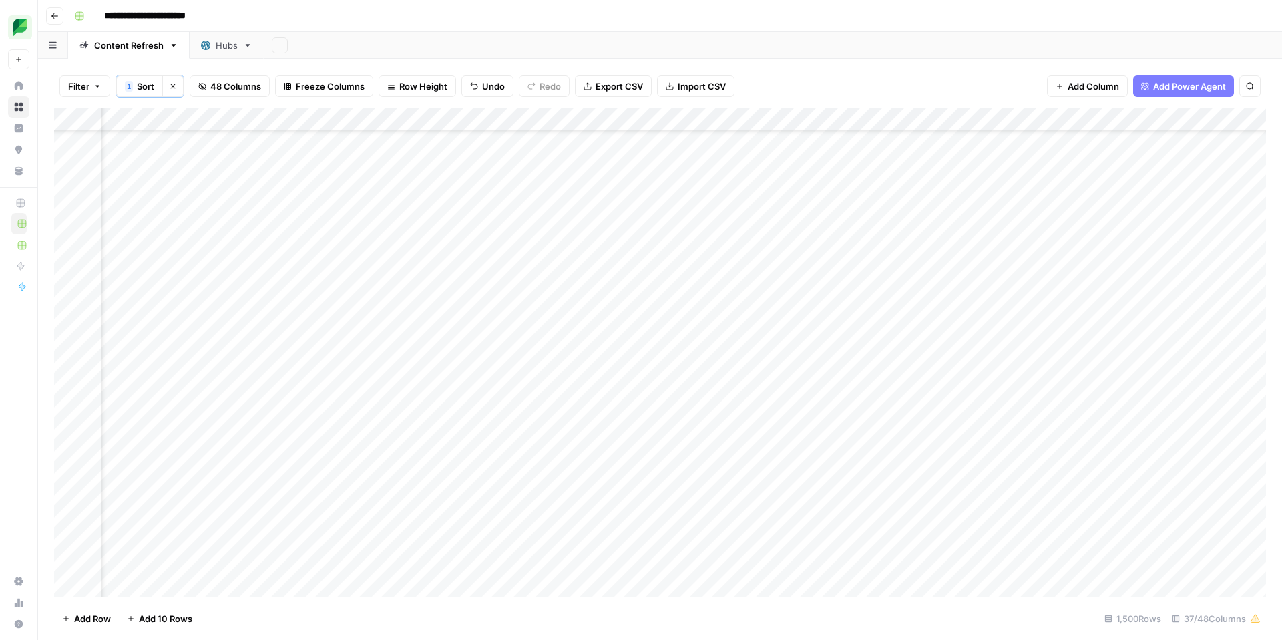
click at [275, 313] on div "Add Column" at bounding box center [660, 352] width 1212 height 488
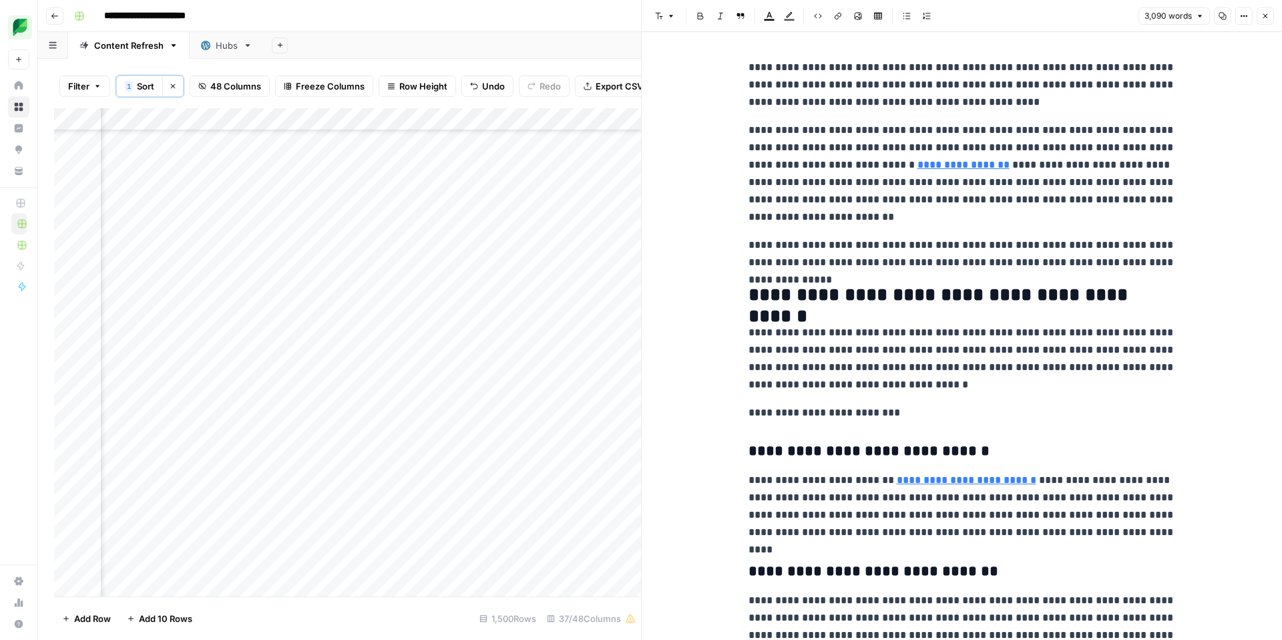
click at [1220, 16] on icon "button" at bounding box center [1222, 16] width 8 height 8
